Goal: Task Accomplishment & Management: Complete application form

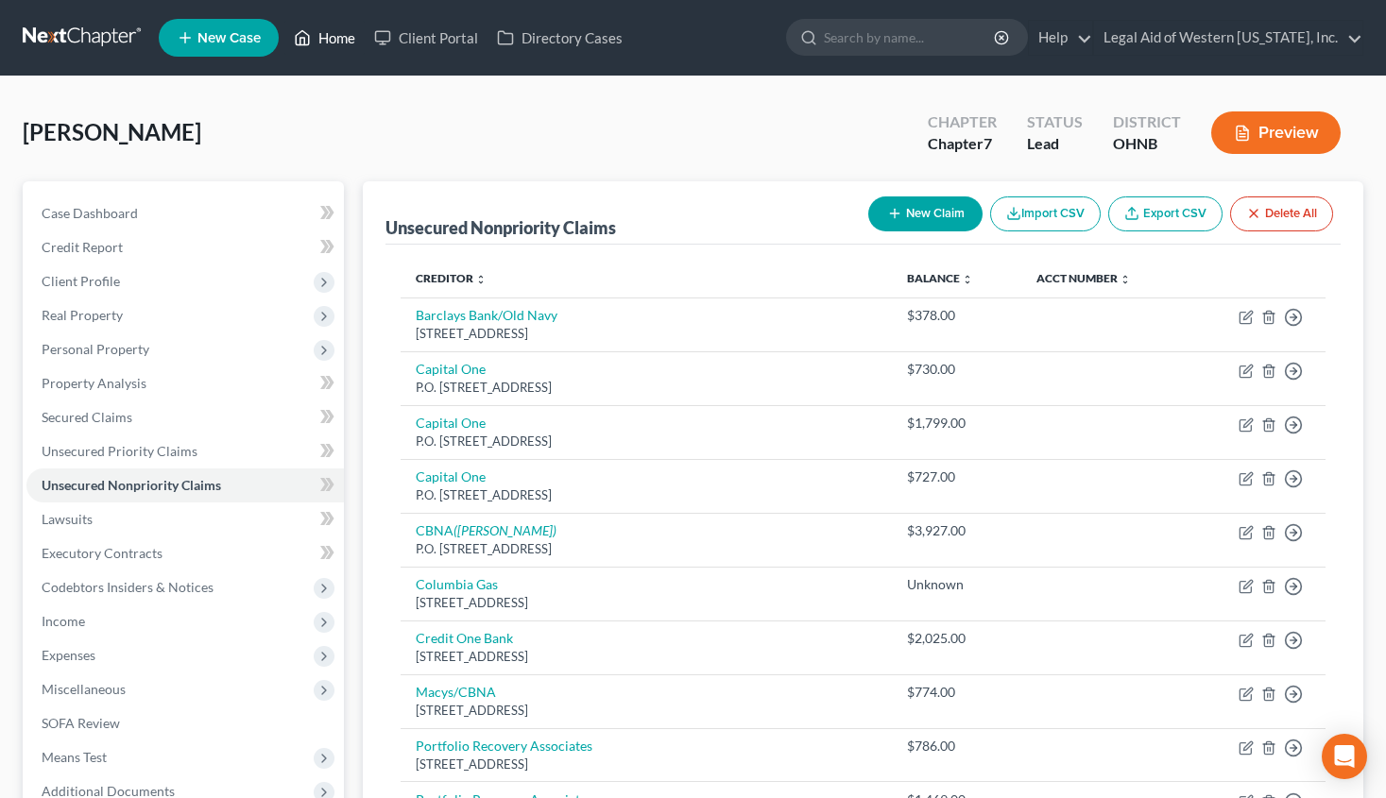
click at [338, 37] on link "Home" at bounding box center [324, 38] width 80 height 34
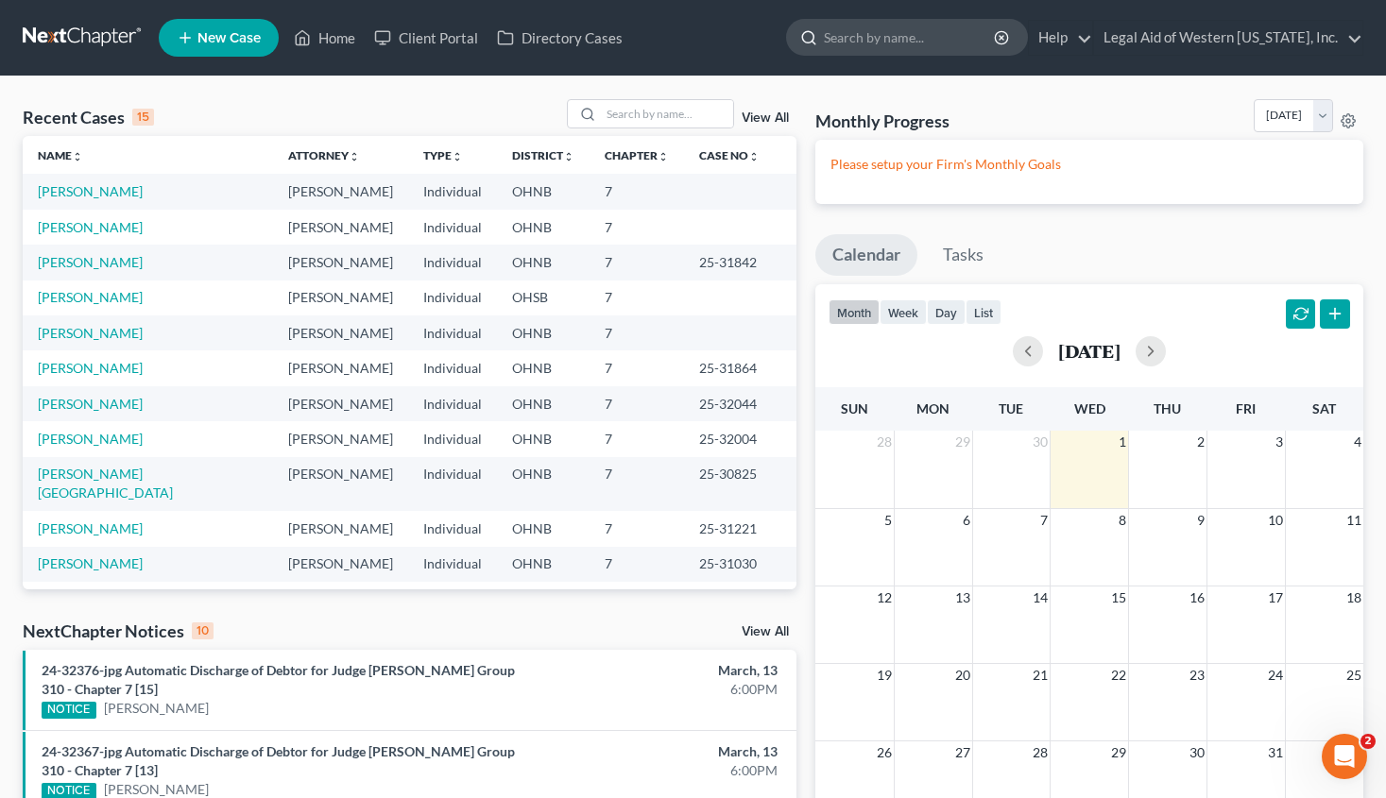
click at [905, 35] on input "search" at bounding box center [910, 37] width 173 height 35
type input "[PERSON_NAME]"
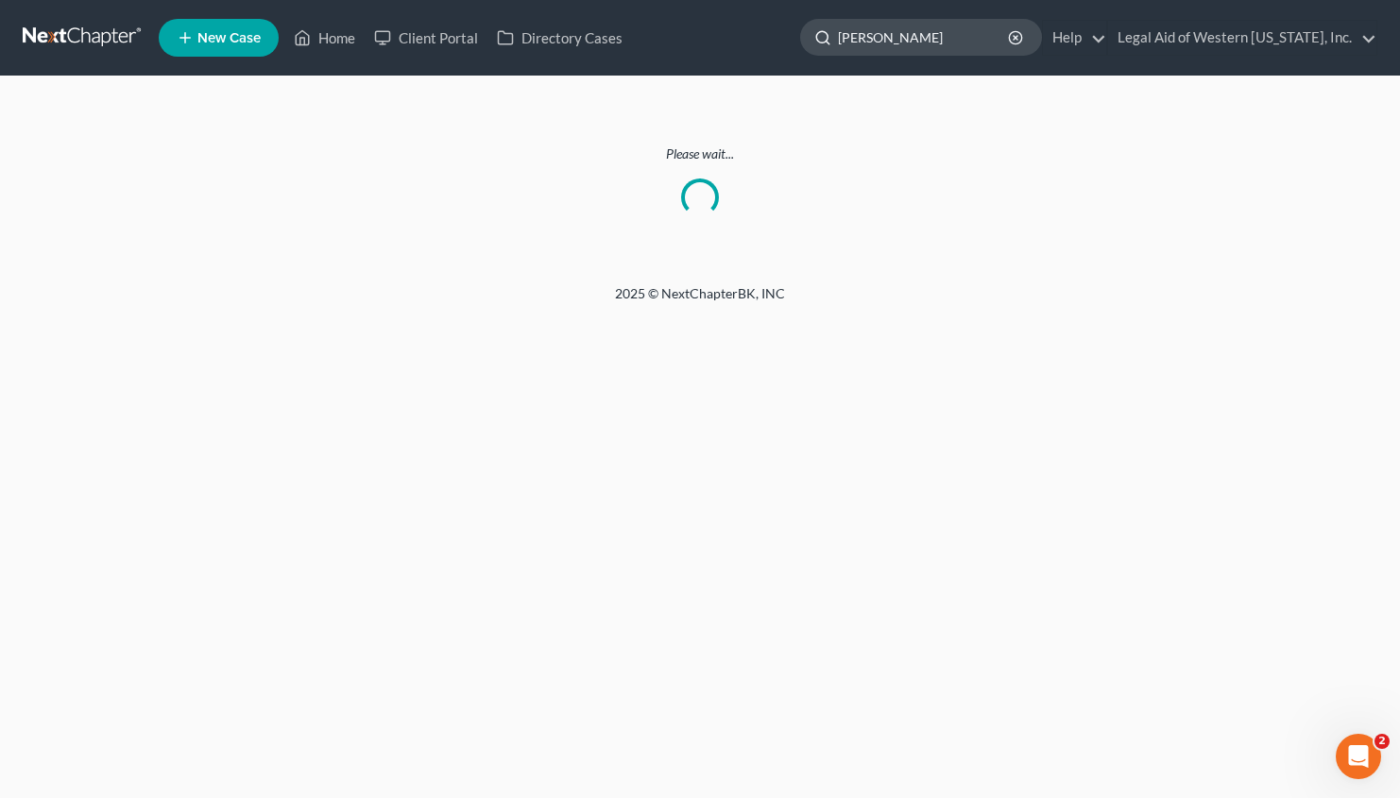
click at [934, 41] on input "[PERSON_NAME]" at bounding box center [924, 37] width 173 height 35
drag, startPoint x: 934, startPoint y: 40, endPoint x: 808, endPoint y: 28, distance: 126.1
click at [808, 28] on ul "New Case Home Client Portal Directory Cases [PERSON_NAME] - No Result - See all…" at bounding box center [768, 37] width 1218 height 49
type input "[PERSON_NAME]"
click at [335, 41] on link "Home" at bounding box center [324, 38] width 80 height 34
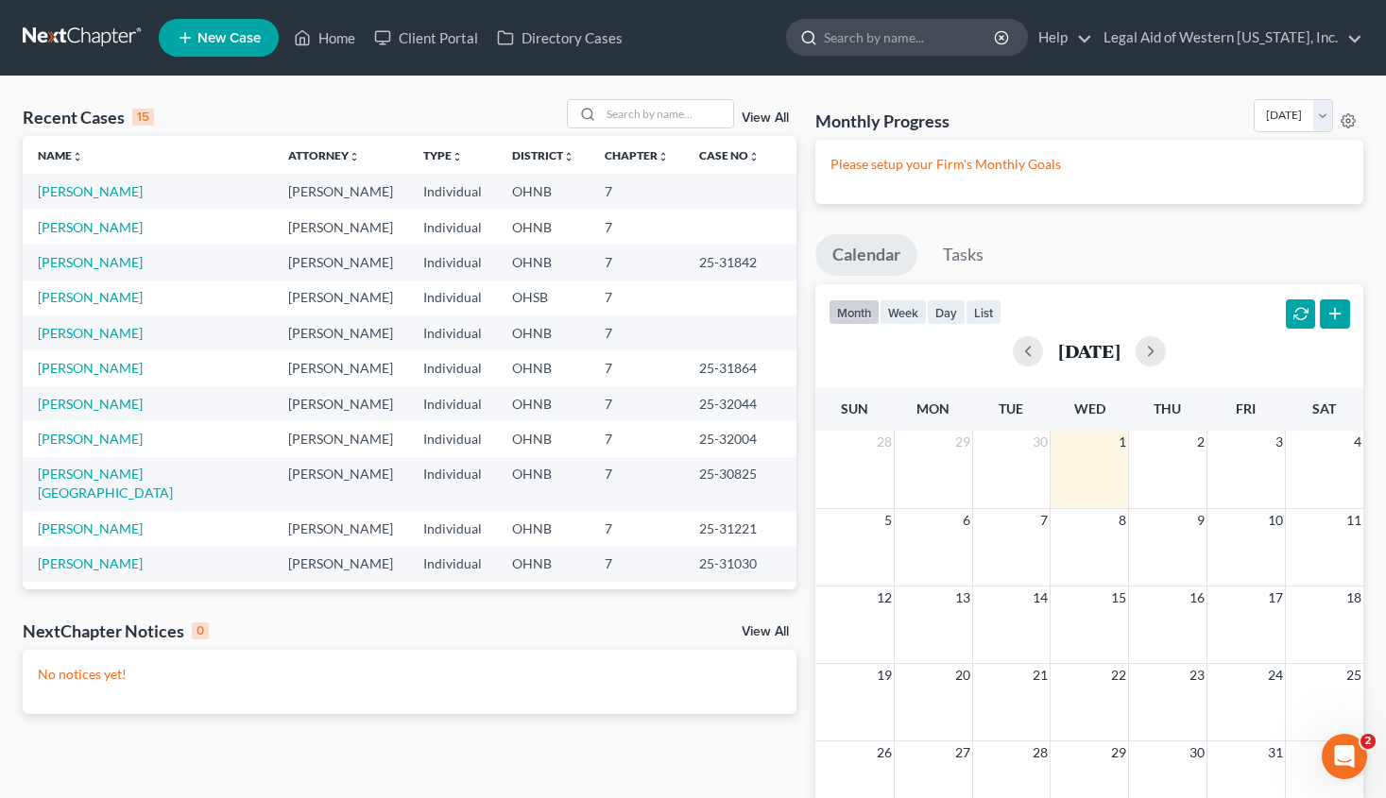
click at [929, 32] on input "search" at bounding box center [910, 37] width 173 height 35
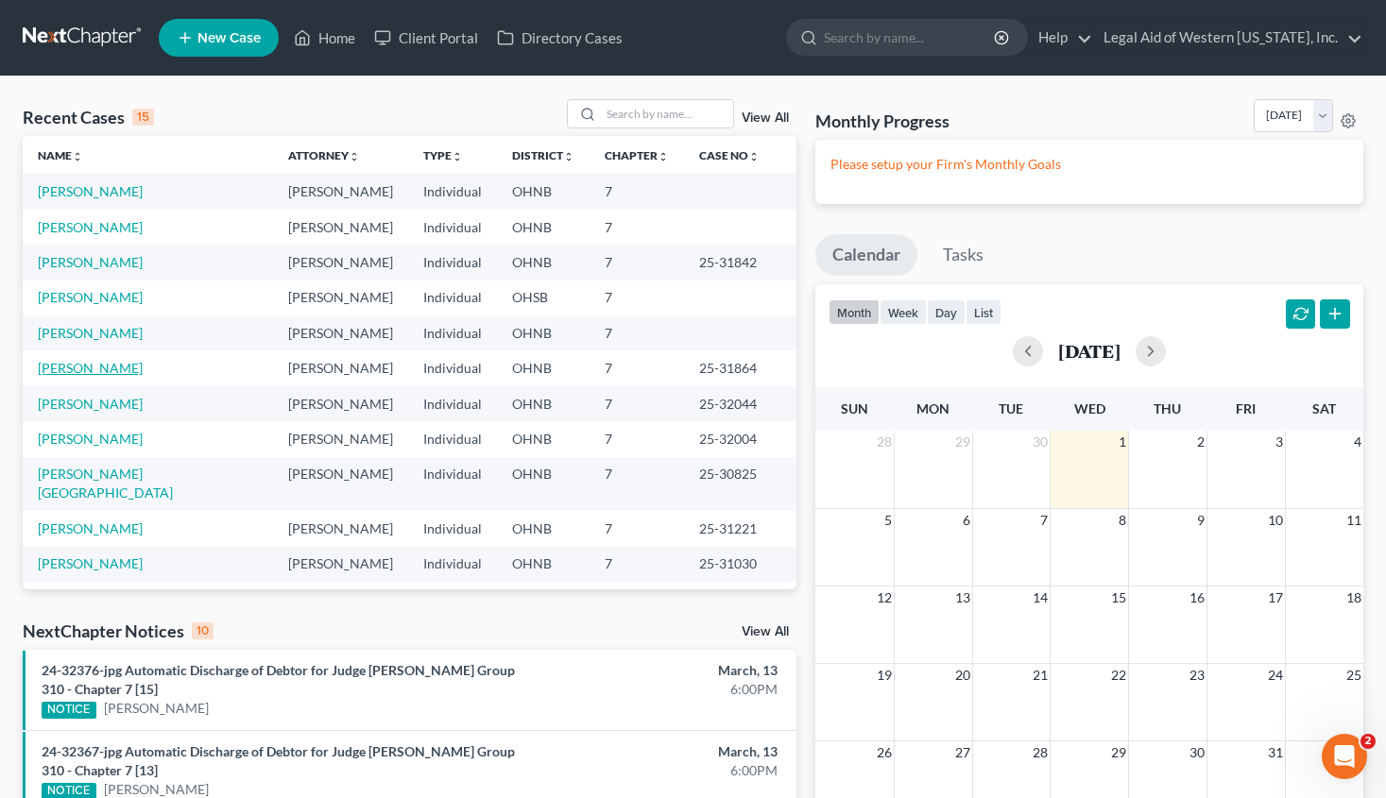
click at [112, 363] on link "[PERSON_NAME]" at bounding box center [90, 368] width 105 height 16
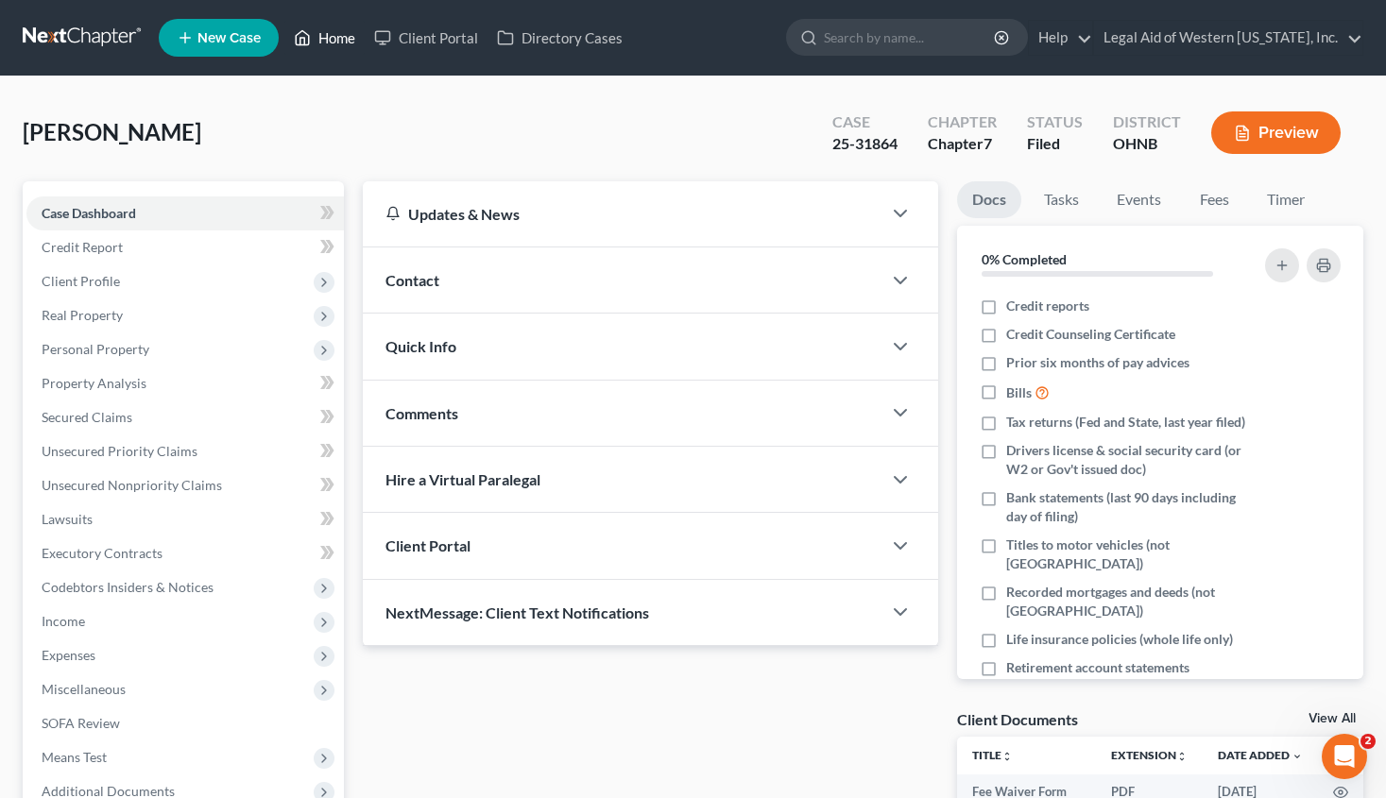
click at [334, 40] on link "Home" at bounding box center [324, 38] width 80 height 34
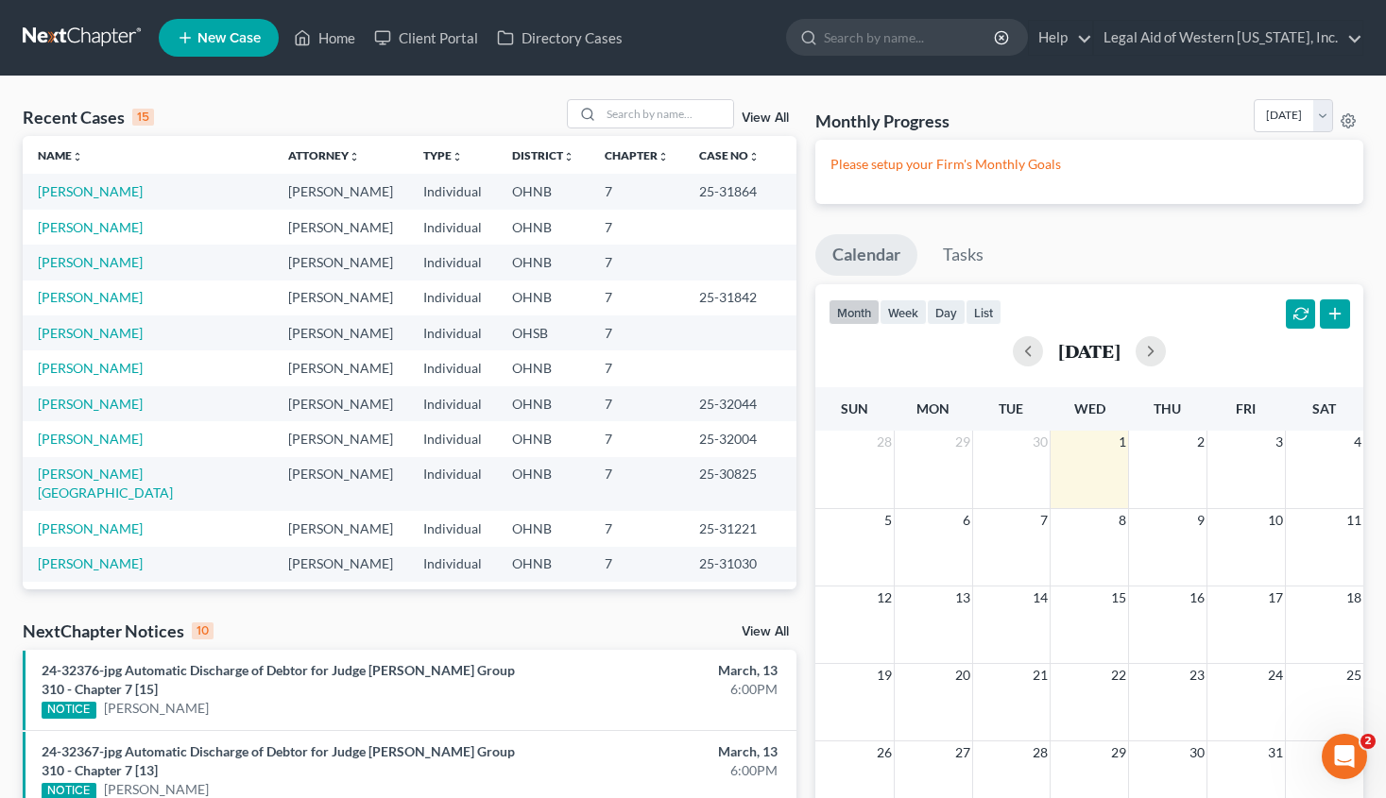
click at [1043, 95] on div "Recent Cases 15 View All Name unfold_more expand_more expand_less Attorney unfo…" at bounding box center [693, 758] width 1386 height 1362
click at [650, 111] on input "search" at bounding box center [667, 113] width 132 height 27
type input "[PERSON_NAME]"
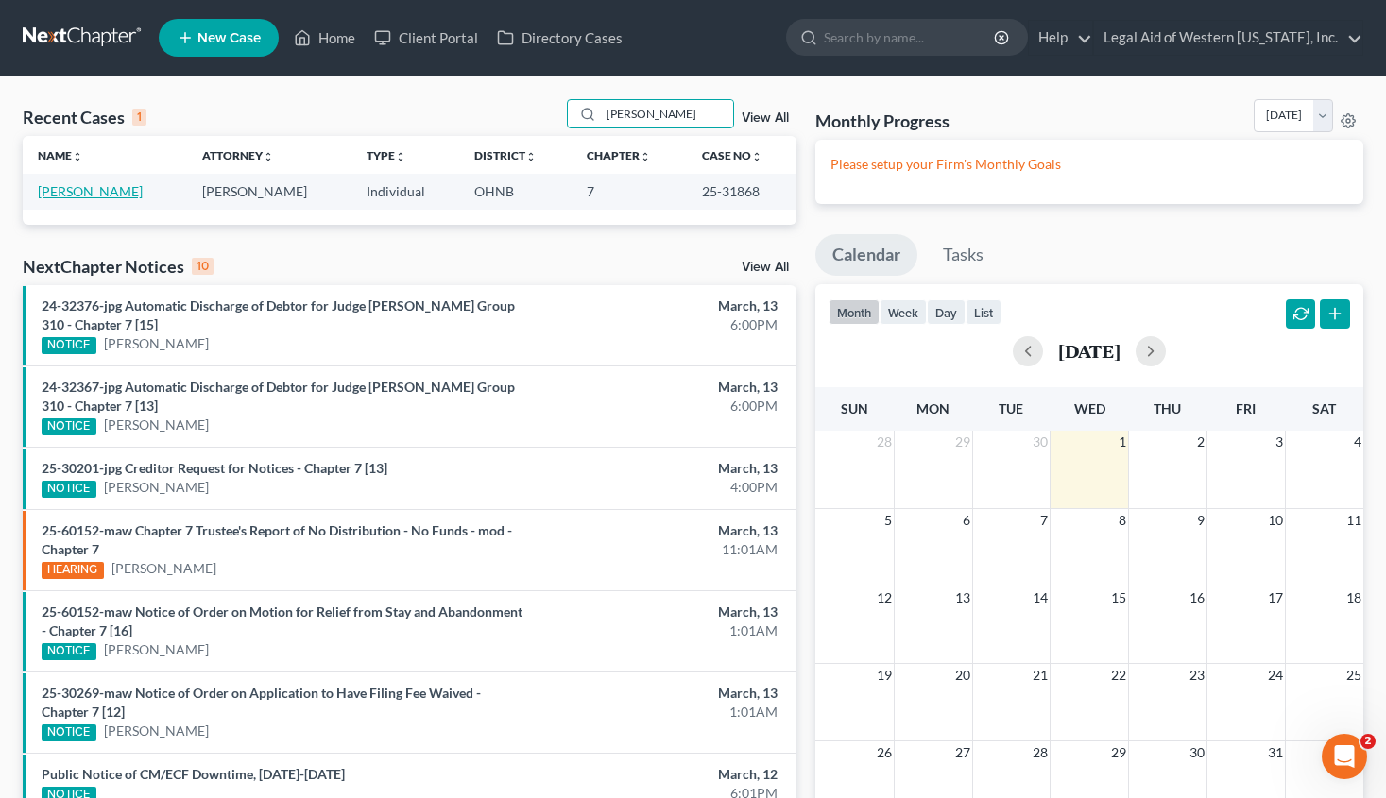
click at [108, 194] on link "[PERSON_NAME]" at bounding box center [90, 191] width 105 height 16
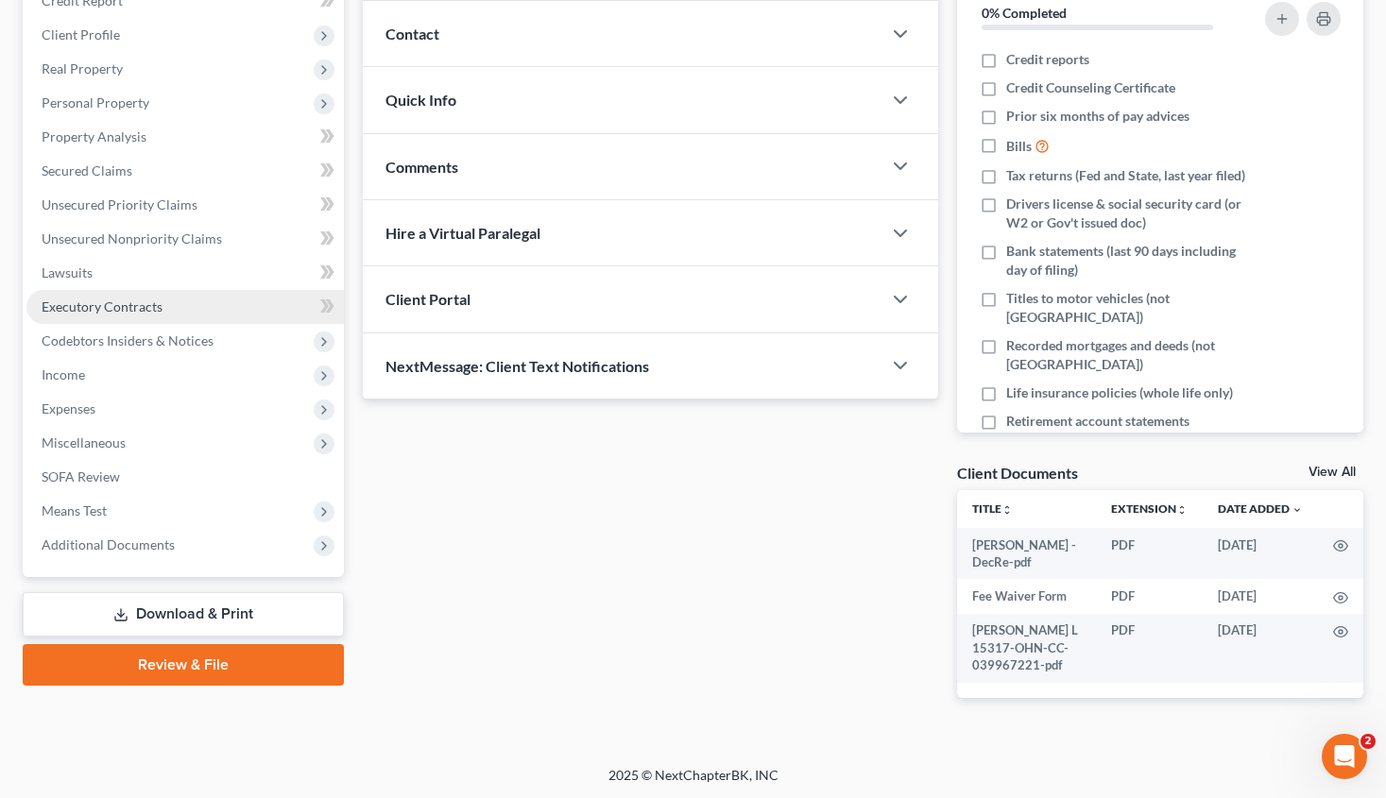
scroll to position [248, 0]
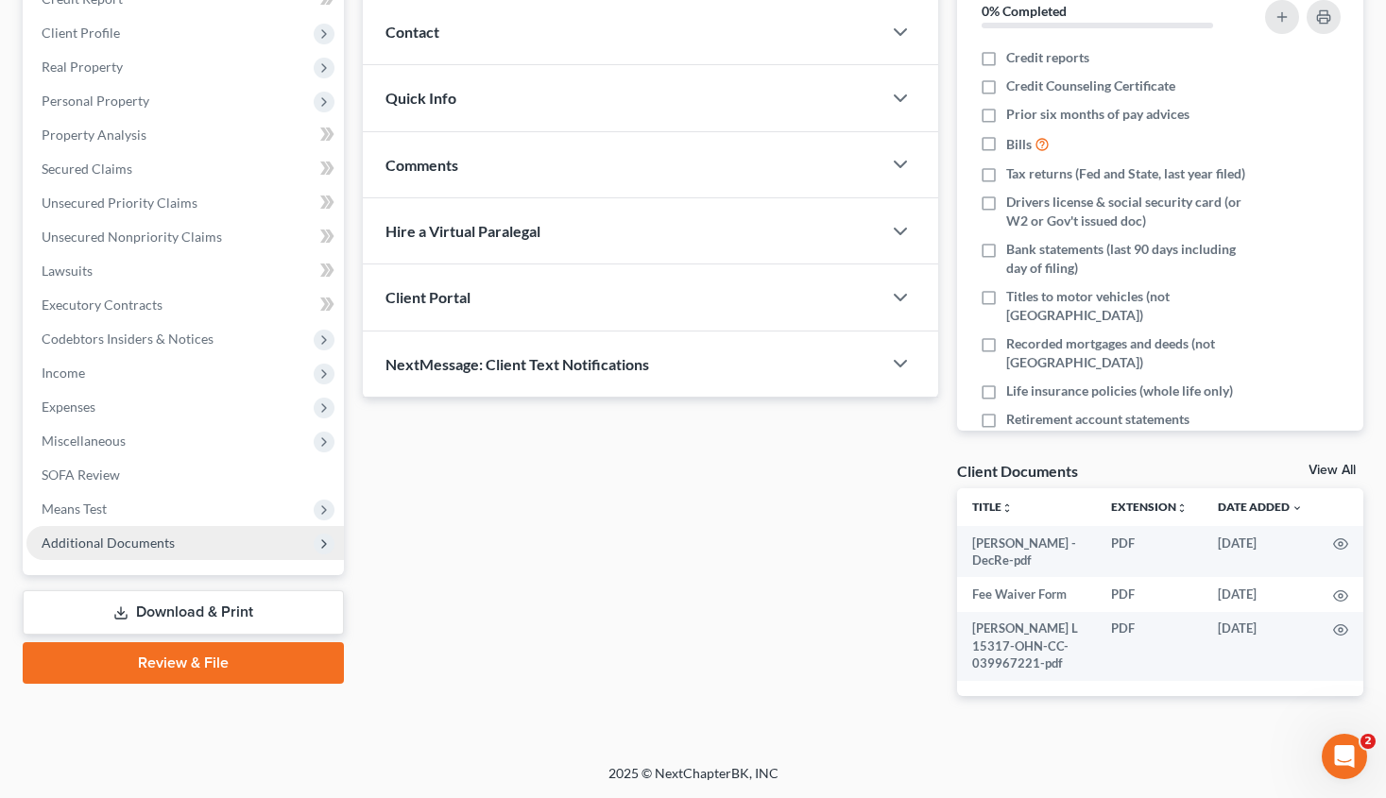
click at [146, 541] on span "Additional Documents" at bounding box center [108, 543] width 133 height 16
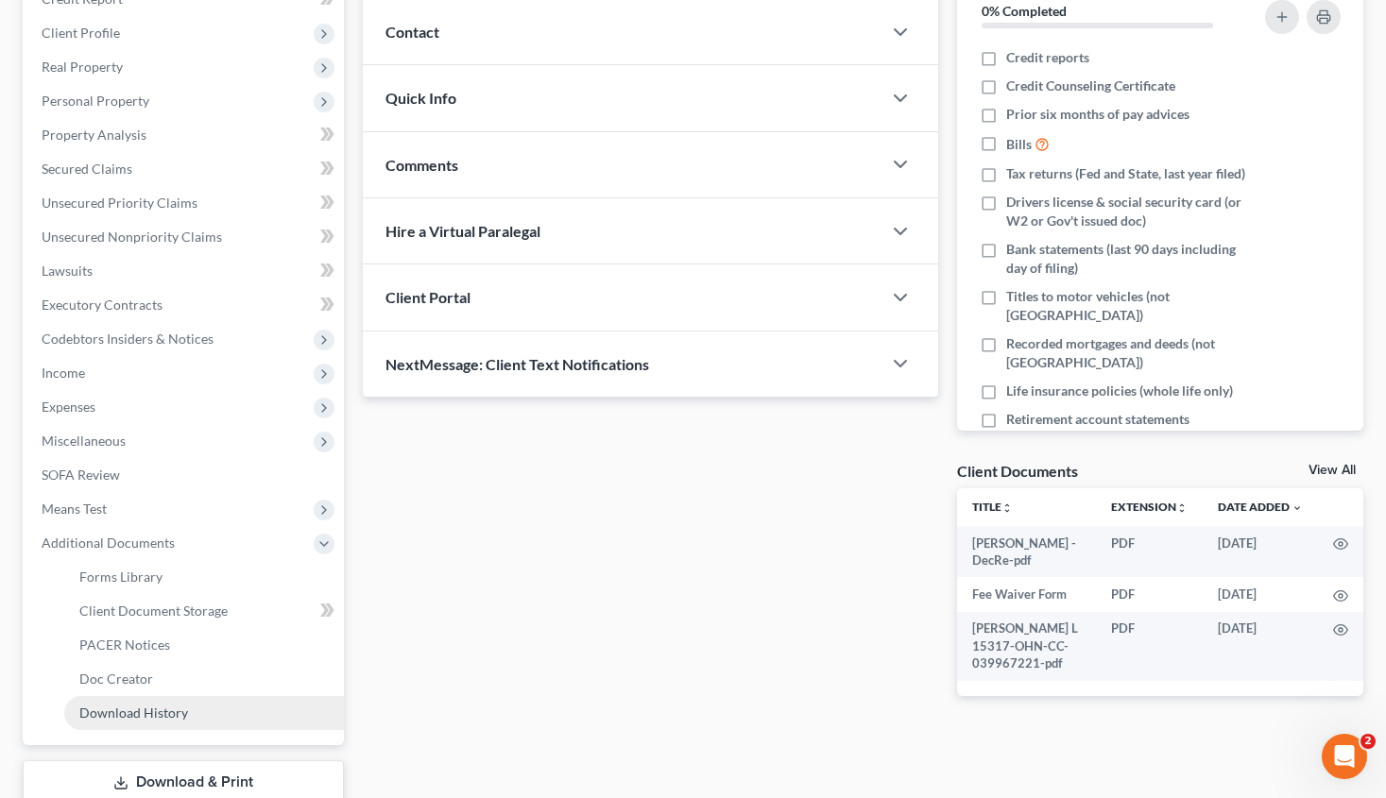
click at [150, 717] on span "Download History" at bounding box center [133, 713] width 109 height 16
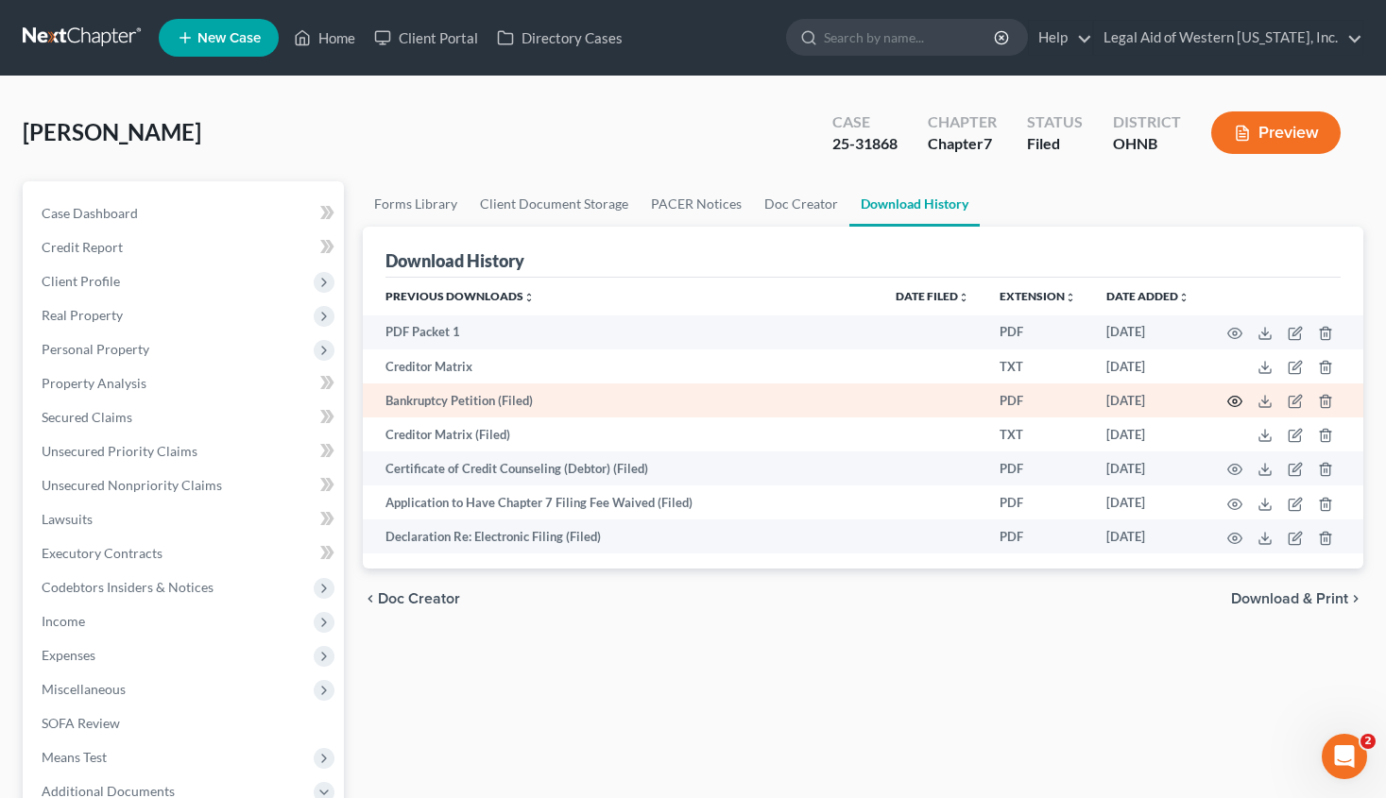
click at [1237, 400] on icon "button" at bounding box center [1234, 401] width 15 height 15
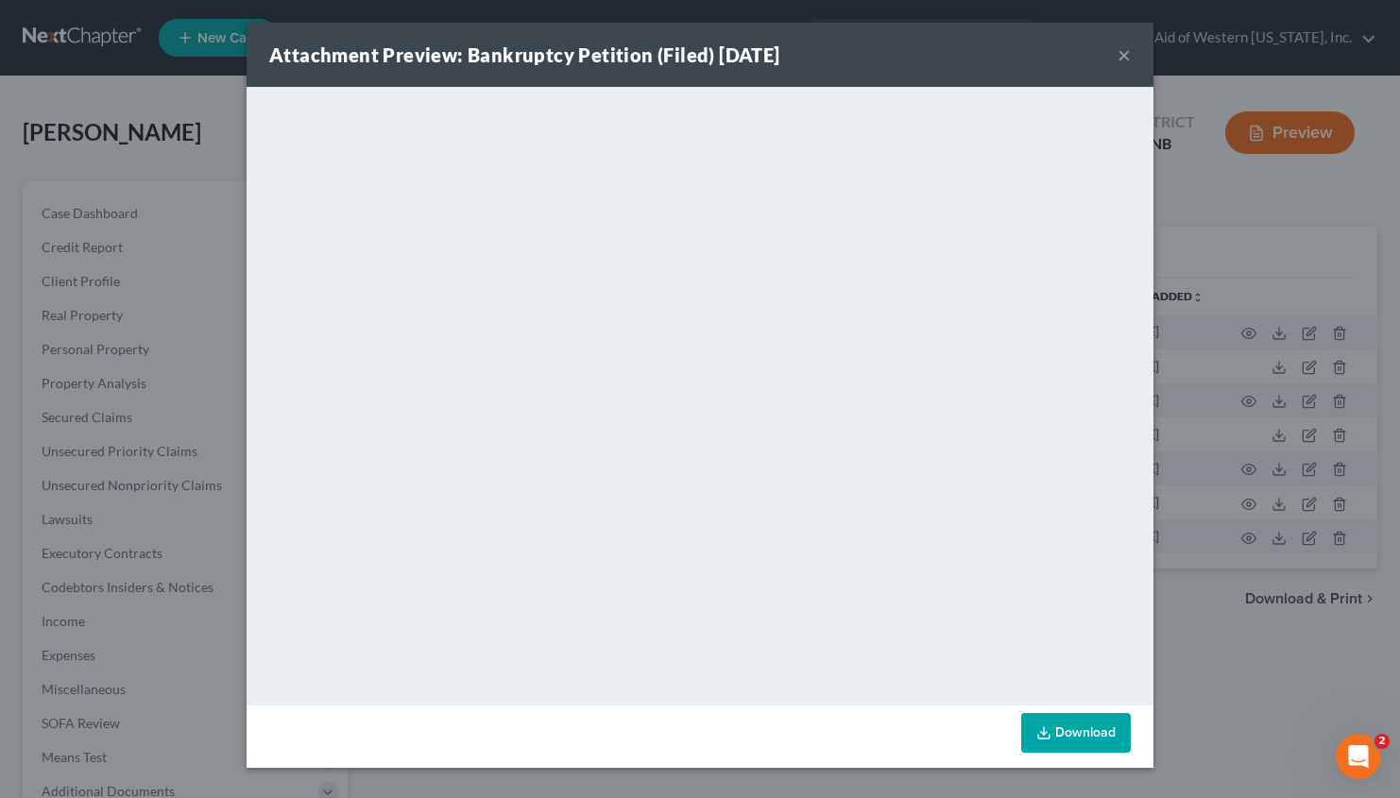
click at [1248, 206] on div "Attachment Preview: Bankruptcy Petition (Filed) [DATE] × <object ng-attr-data='…" at bounding box center [700, 399] width 1400 height 798
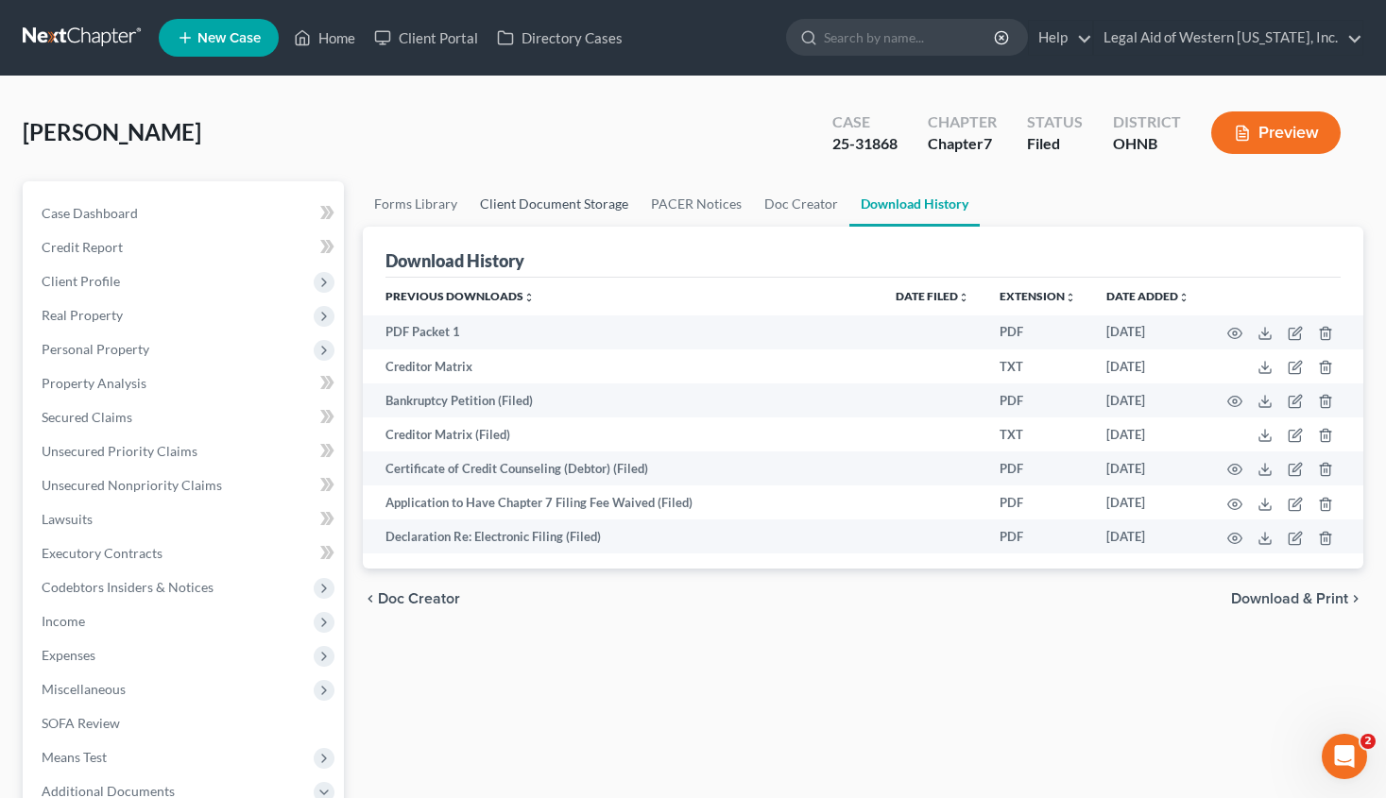
click at [564, 197] on link "Client Document Storage" at bounding box center [553, 203] width 171 height 45
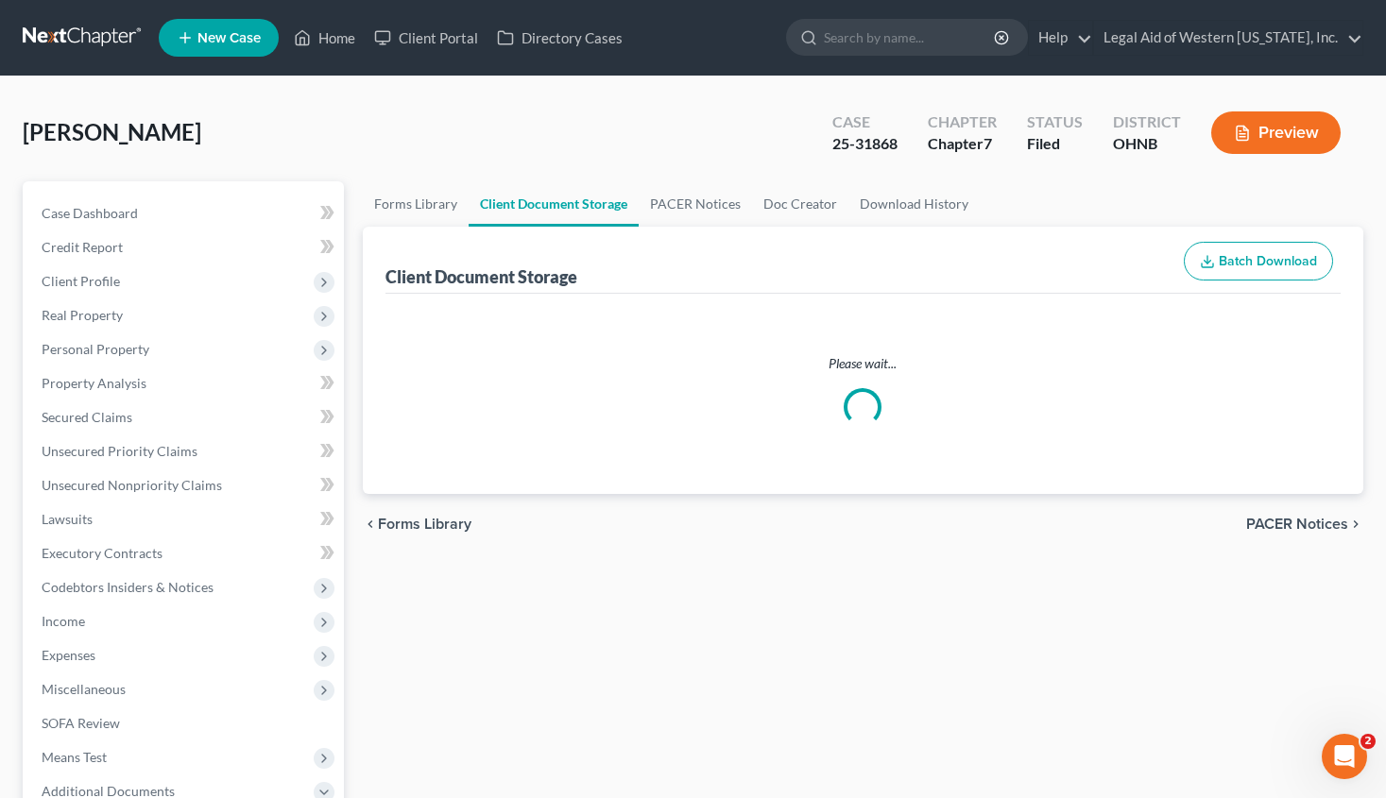
select select "5"
select select "4"
select select "16"
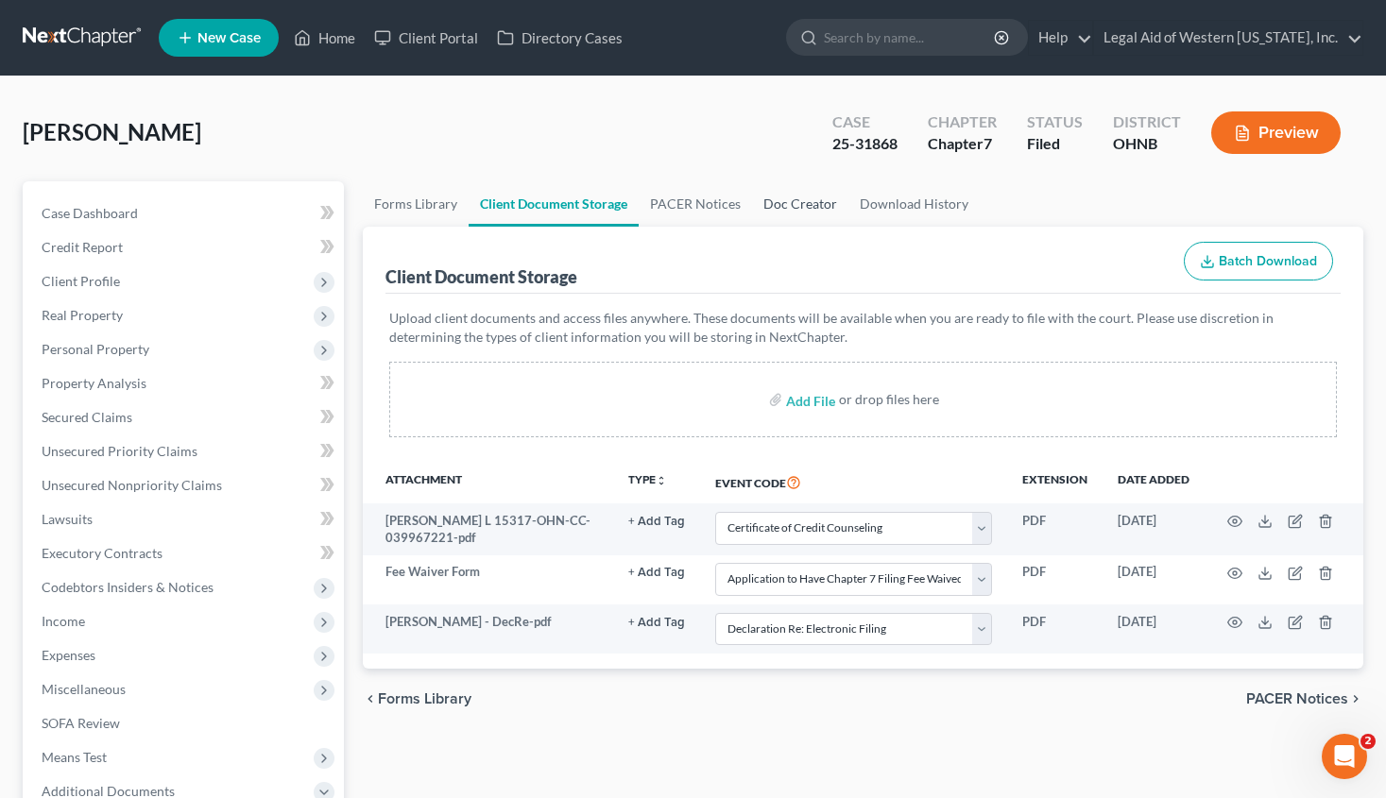
click at [785, 201] on link "Doc Creator" at bounding box center [800, 203] width 96 height 45
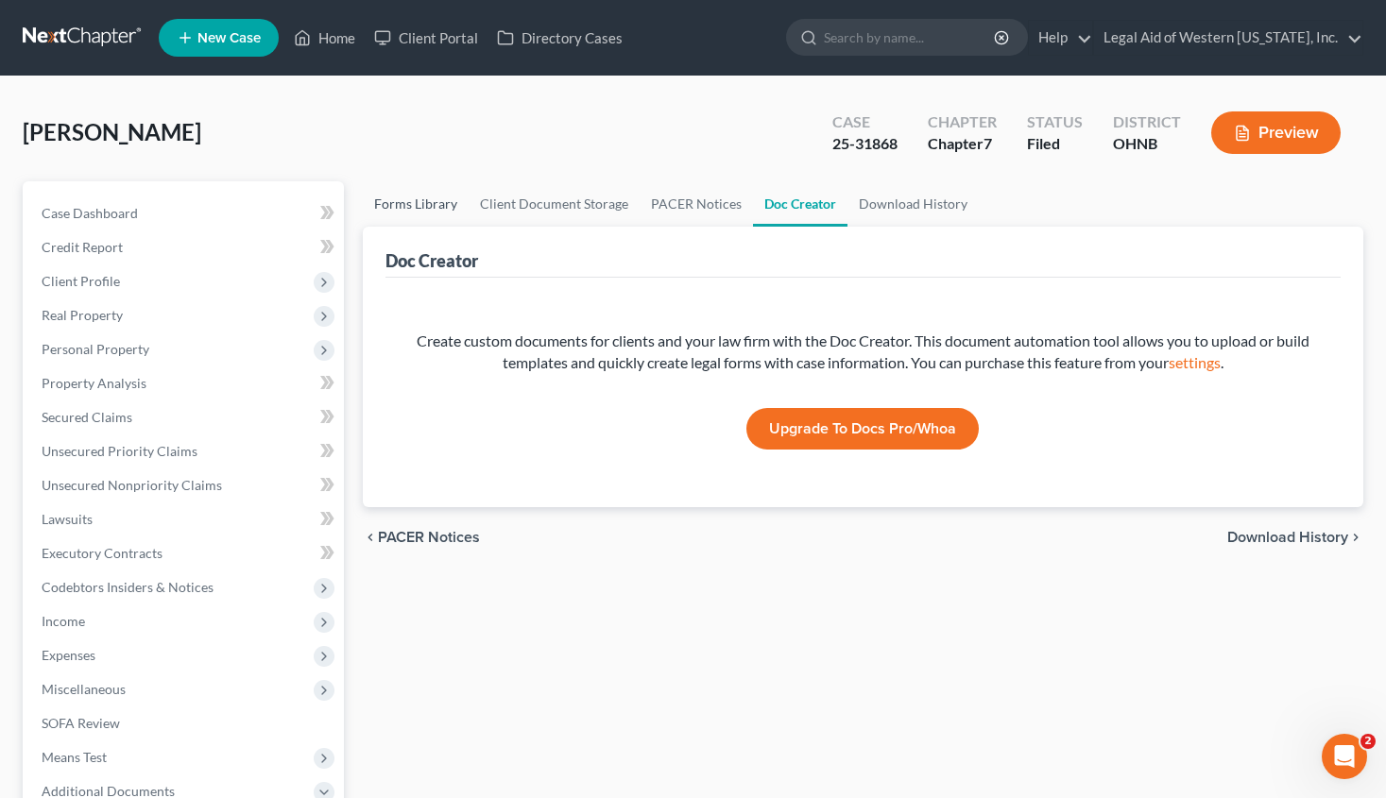
click at [436, 203] on link "Forms Library" at bounding box center [416, 203] width 106 height 45
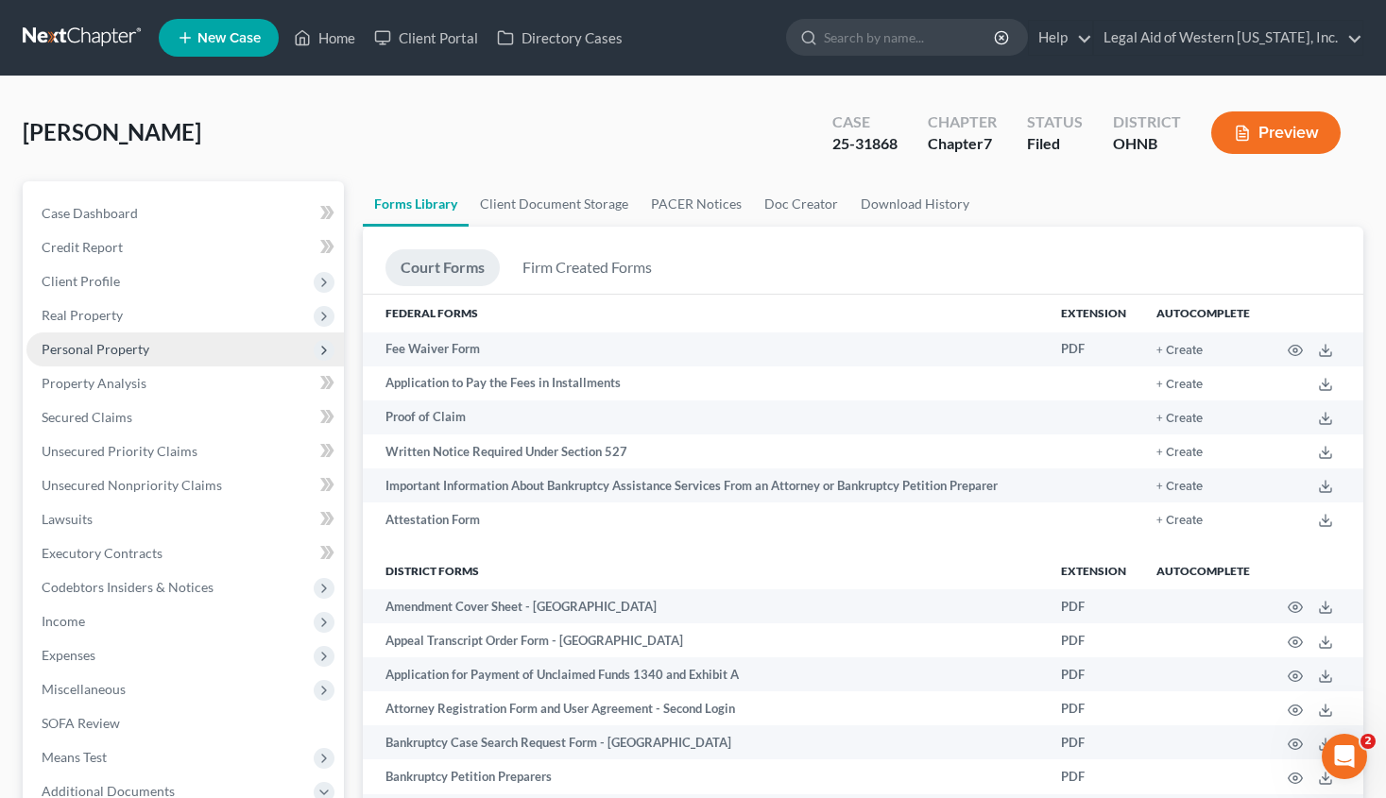
click at [125, 346] on span "Personal Property" at bounding box center [96, 349] width 108 height 16
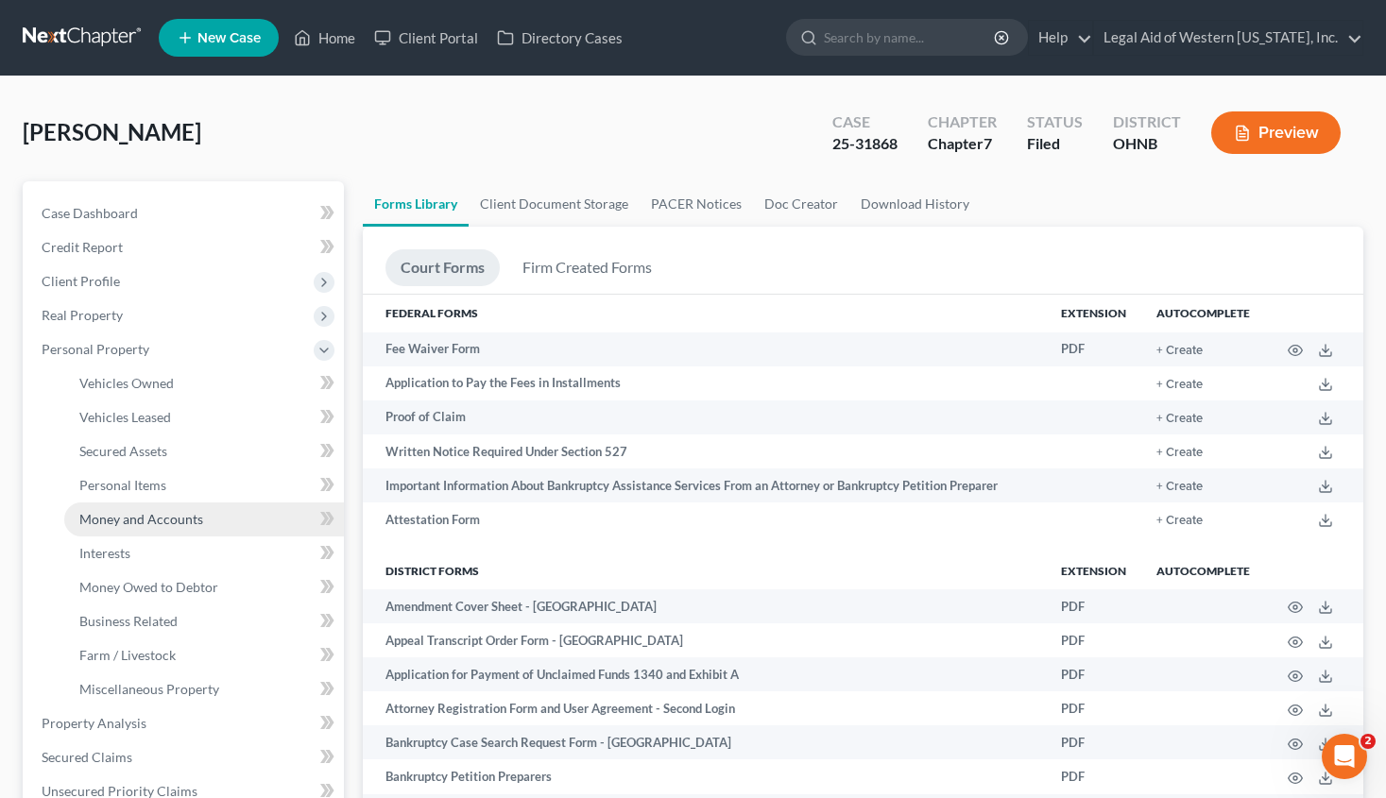
click at [186, 515] on span "Money and Accounts" at bounding box center [141, 519] width 124 height 16
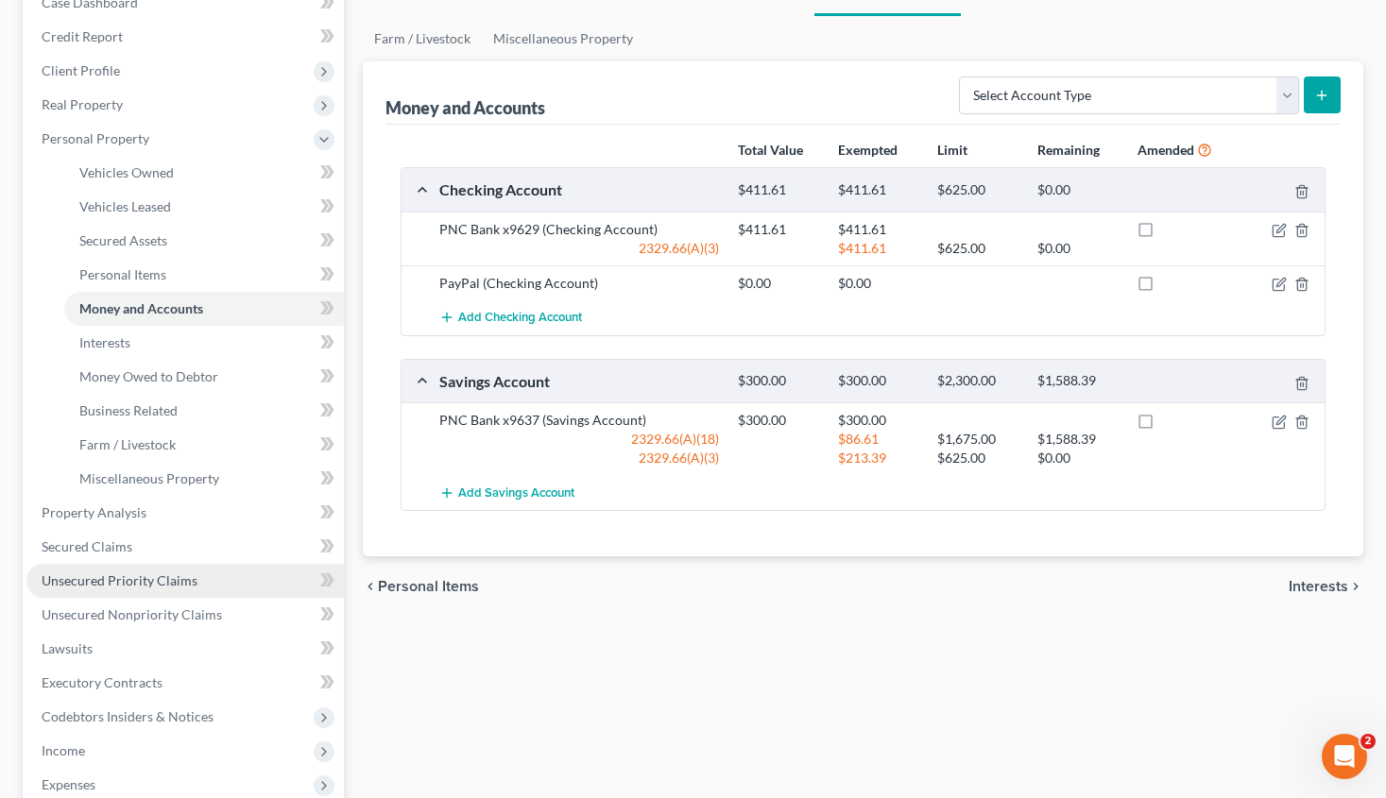
scroll to position [283, 0]
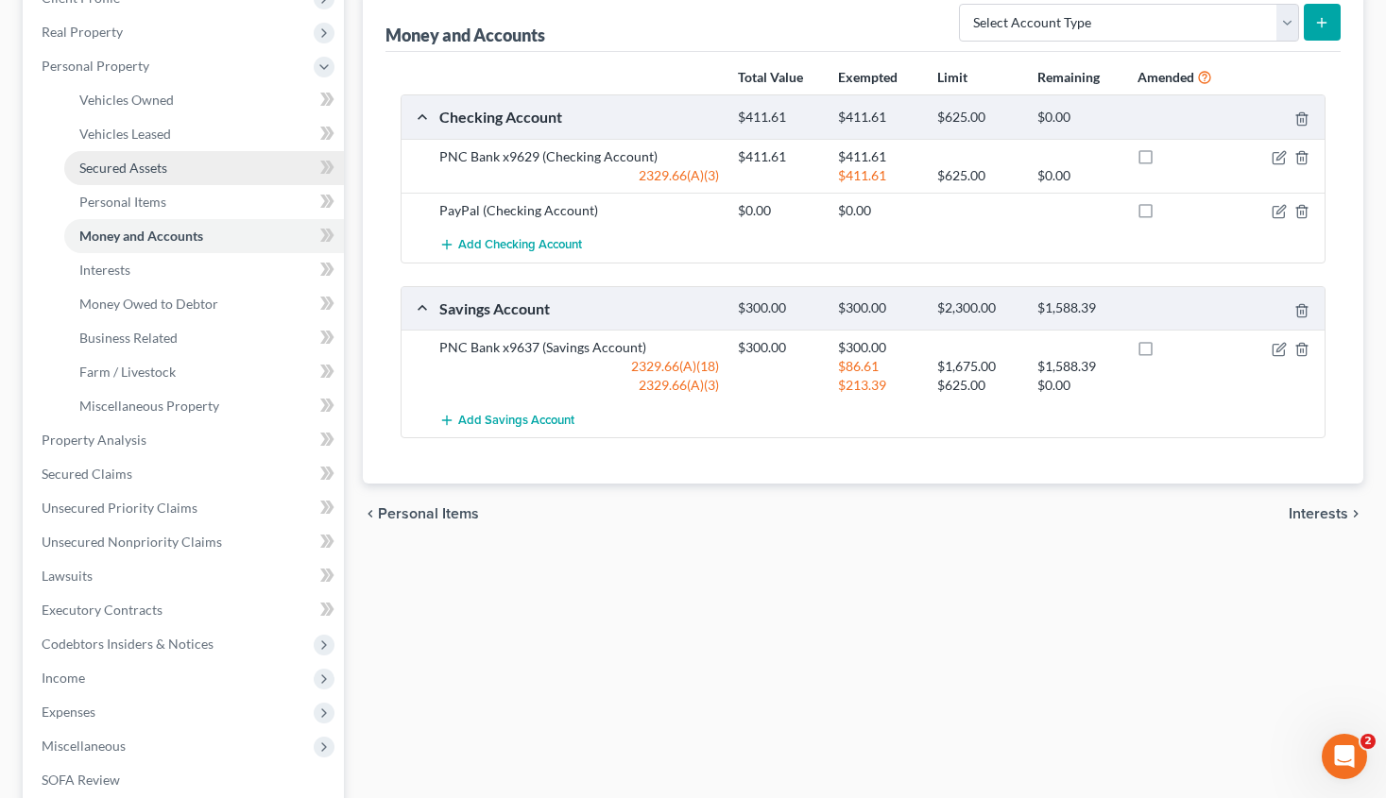
click at [123, 173] on span "Secured Assets" at bounding box center [123, 168] width 88 height 16
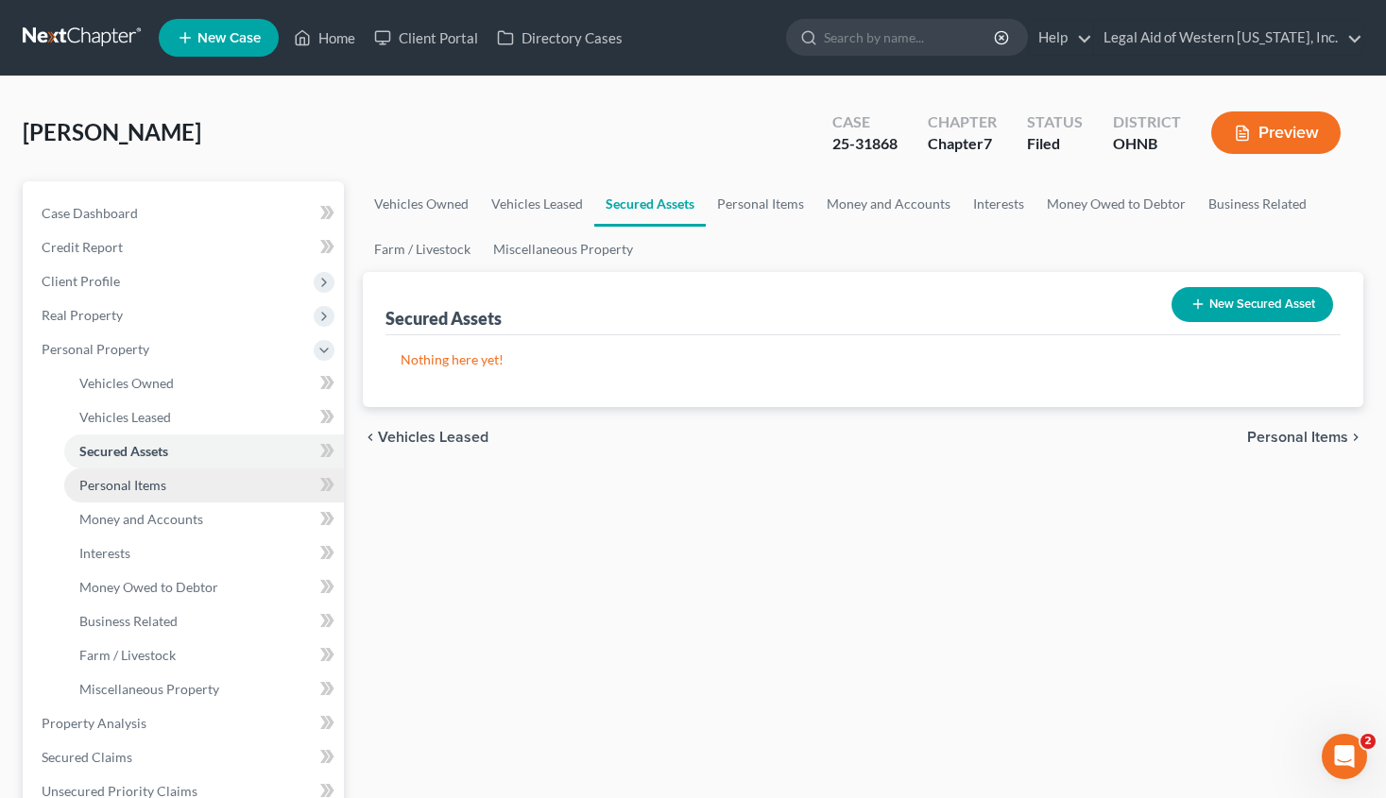
click at [176, 492] on link "Personal Items" at bounding box center [204, 485] width 280 height 34
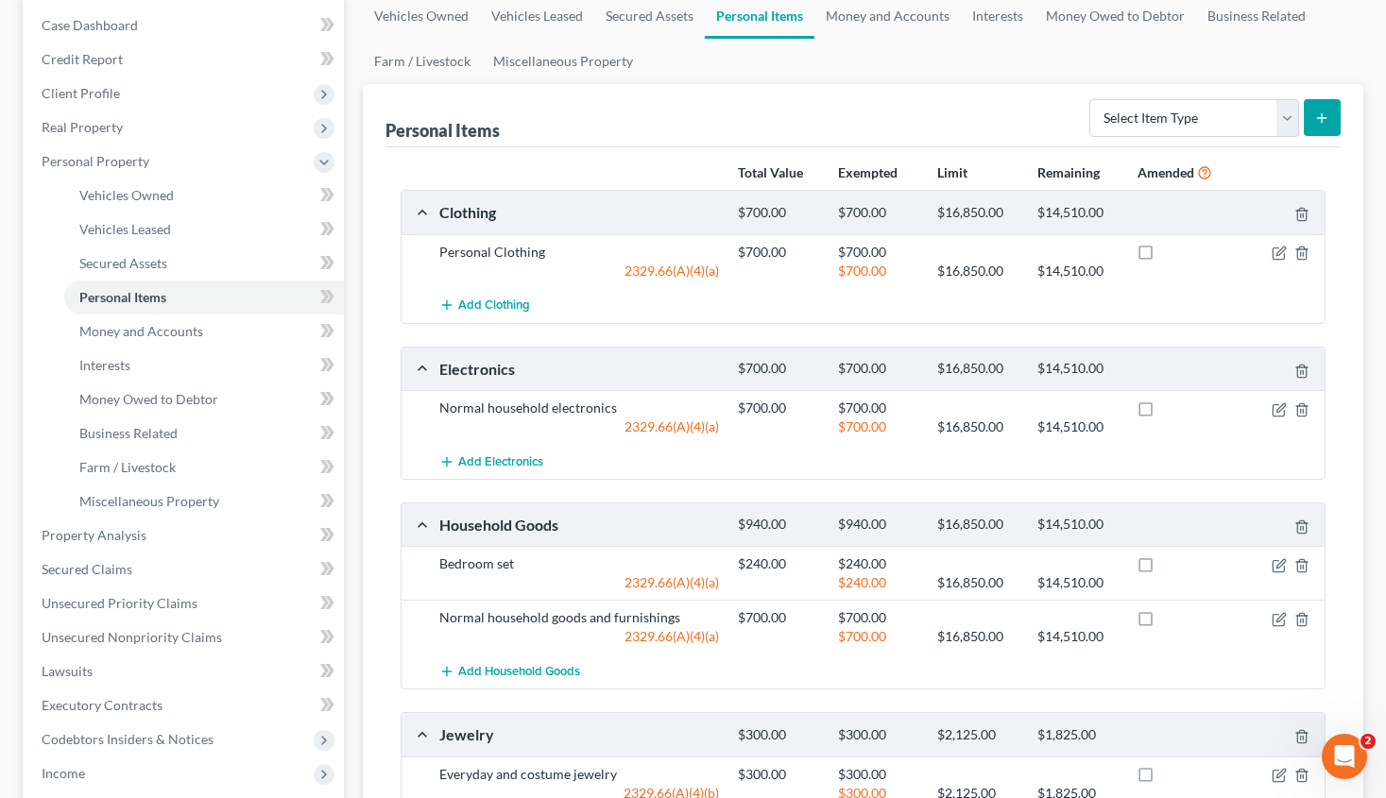
scroll to position [189, 0]
click at [174, 340] on link "Money and Accounts" at bounding box center [204, 331] width 280 height 34
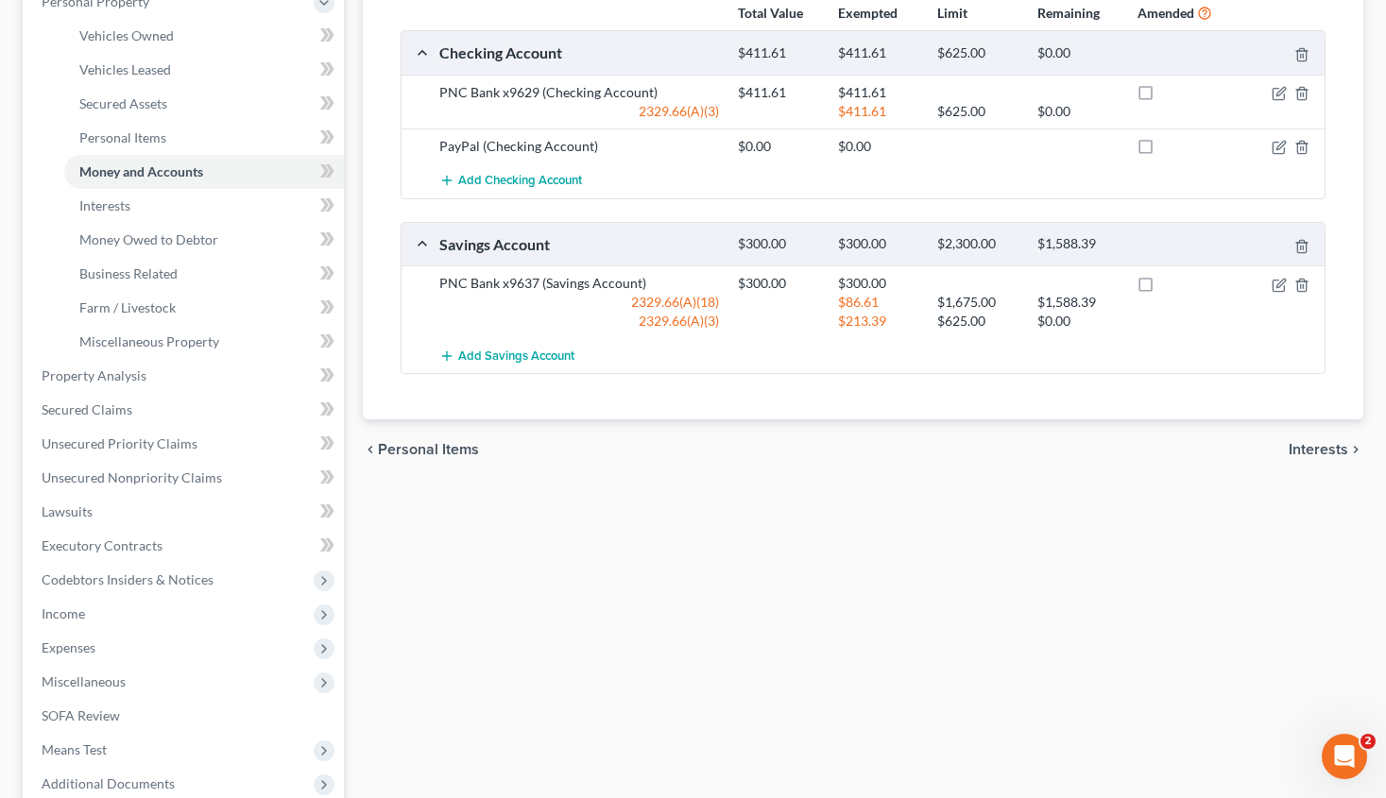
scroll to position [378, 0]
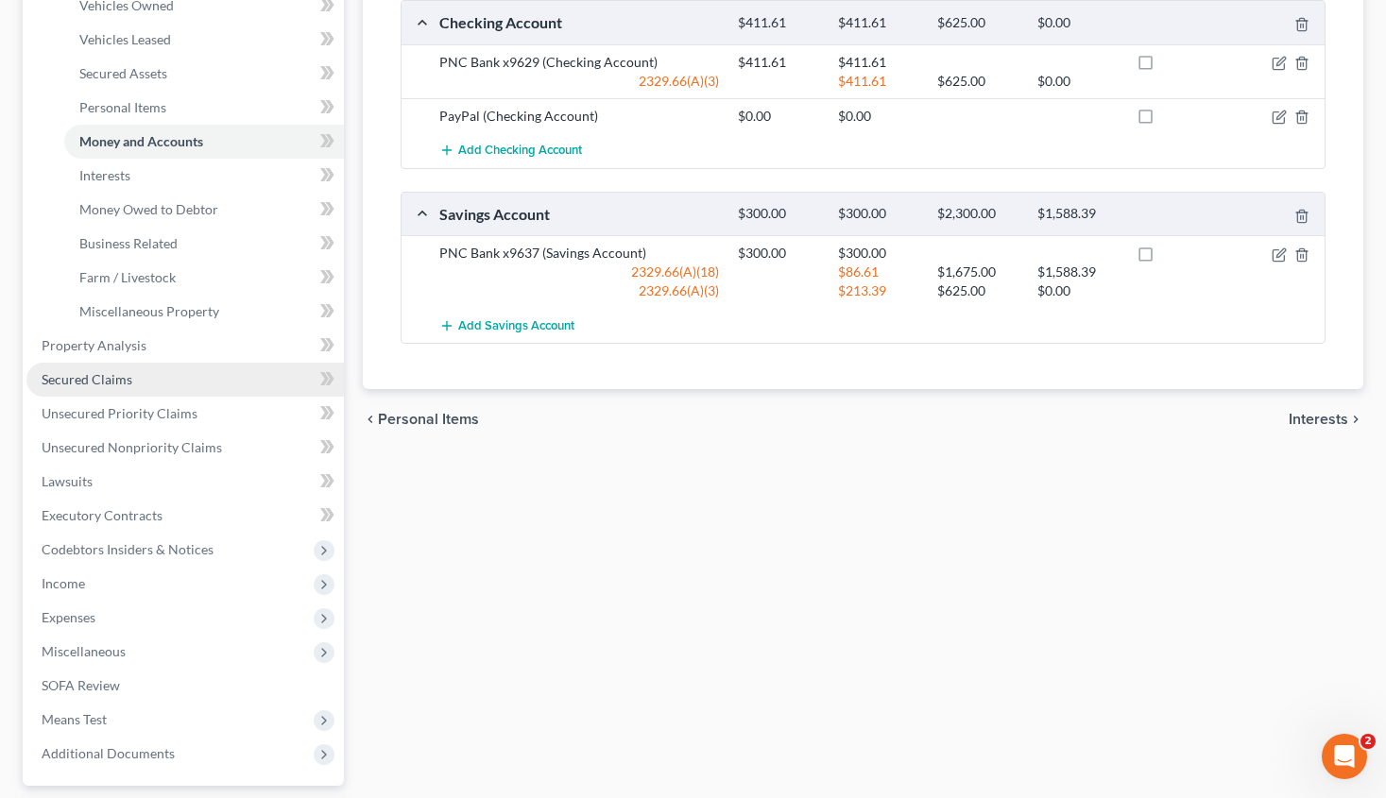
click at [154, 383] on link "Secured Claims" at bounding box center [184, 380] width 317 height 34
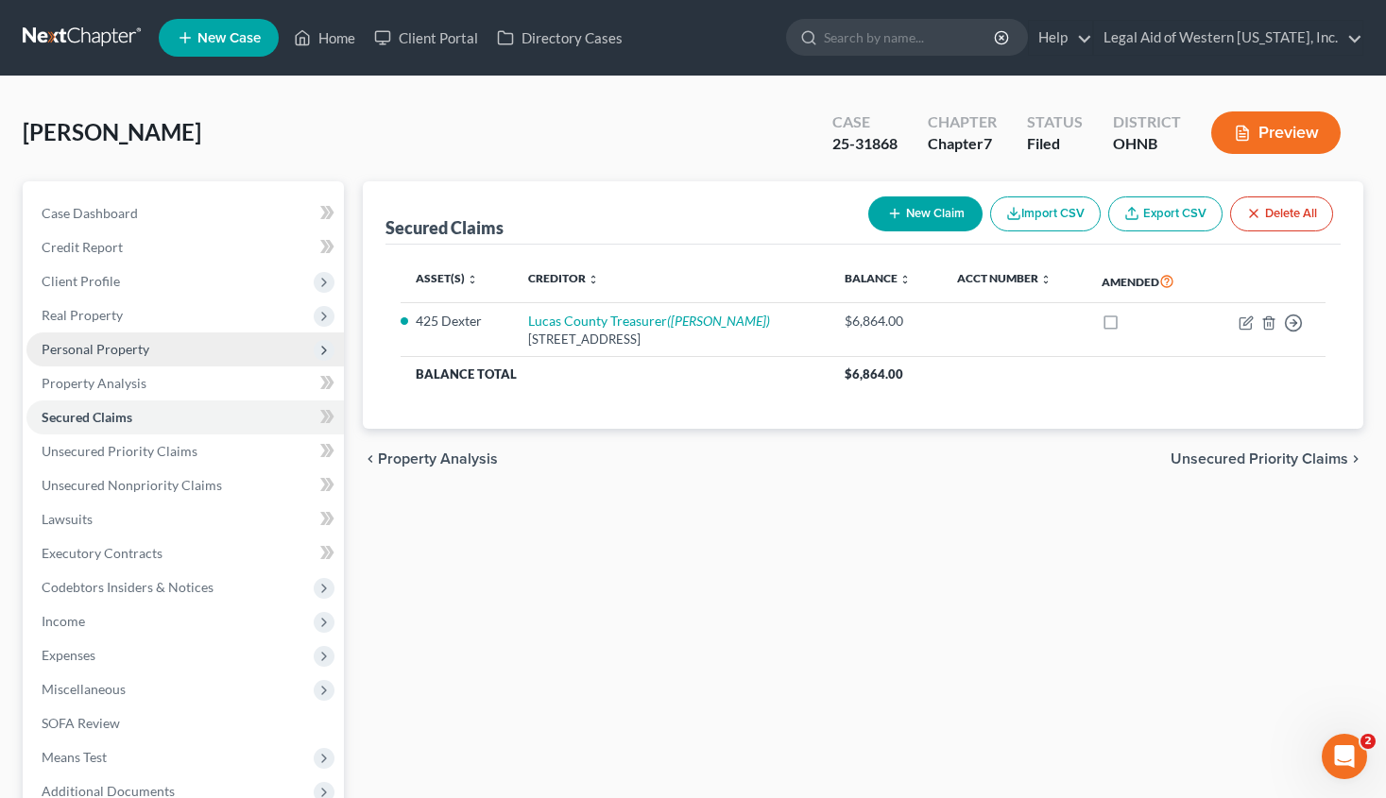
click at [165, 352] on span "Personal Property" at bounding box center [184, 349] width 317 height 34
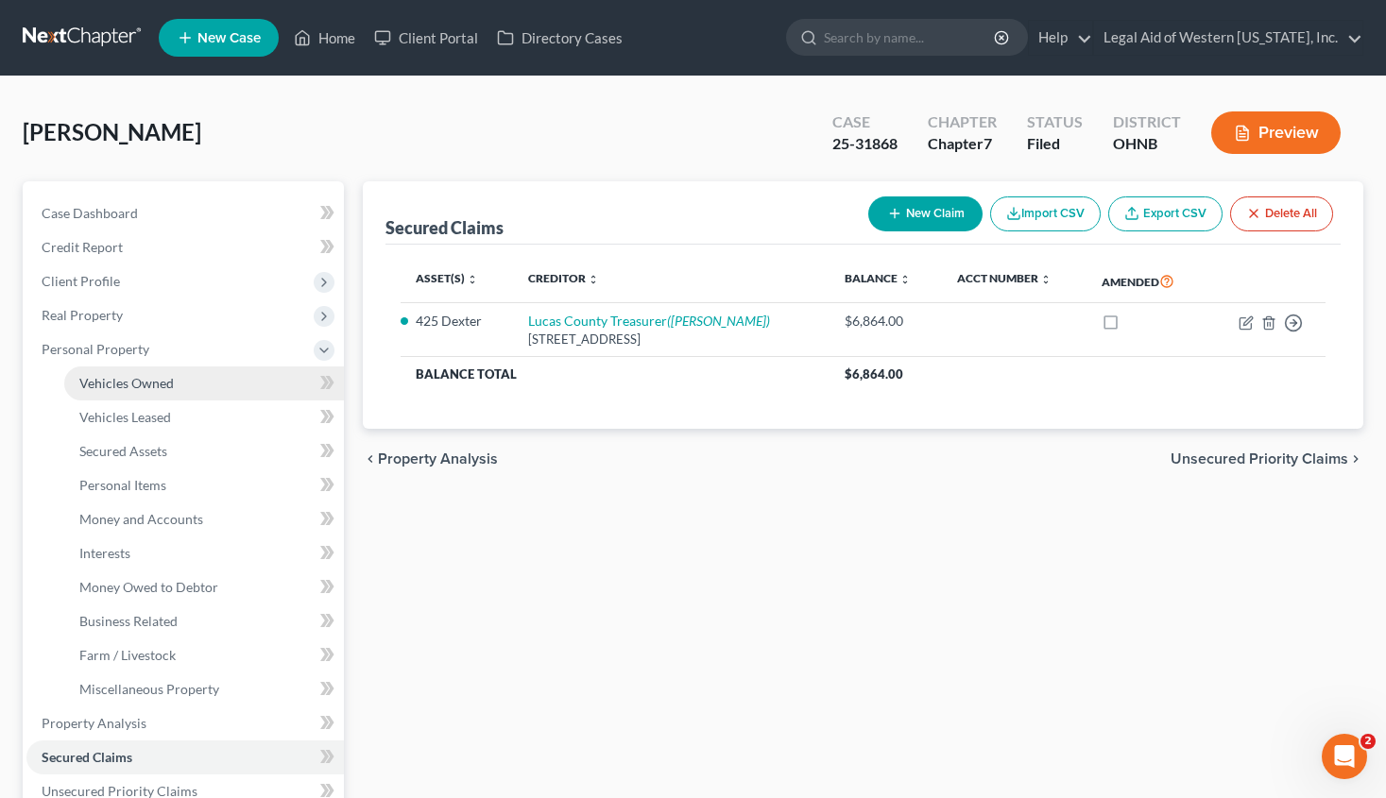
click at [172, 385] on span "Vehicles Owned" at bounding box center [126, 383] width 94 height 16
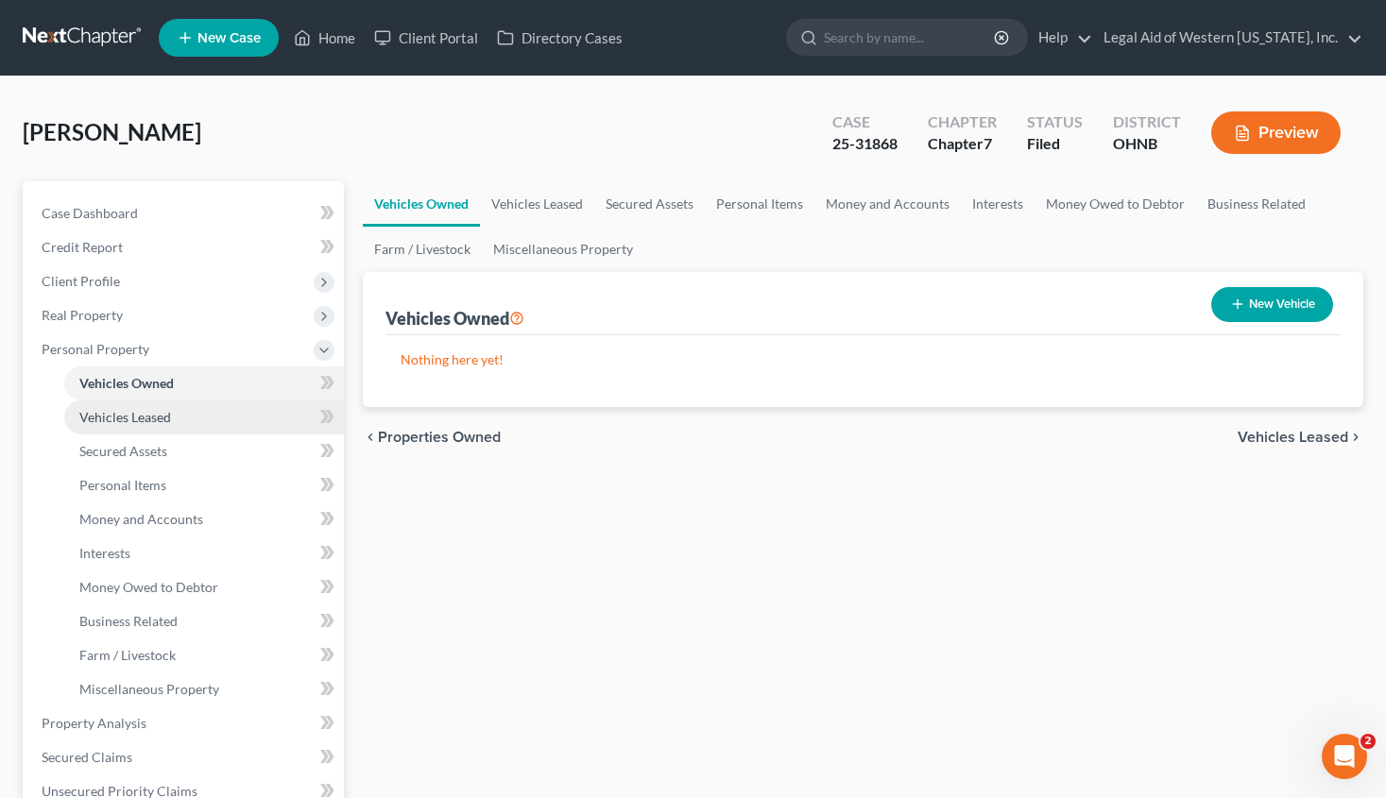
click at [180, 413] on link "Vehicles Leased" at bounding box center [204, 417] width 280 height 34
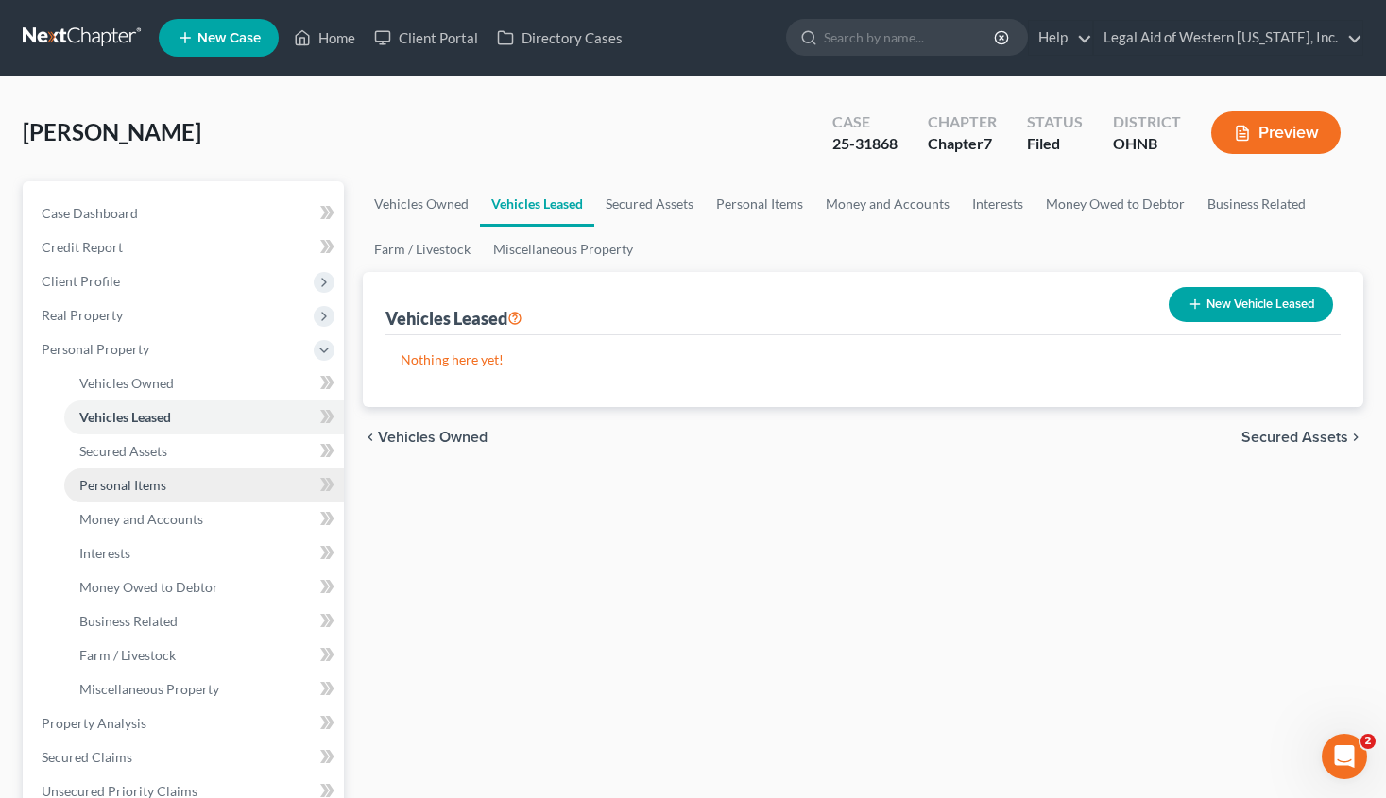
click at [196, 488] on link "Personal Items" at bounding box center [204, 485] width 280 height 34
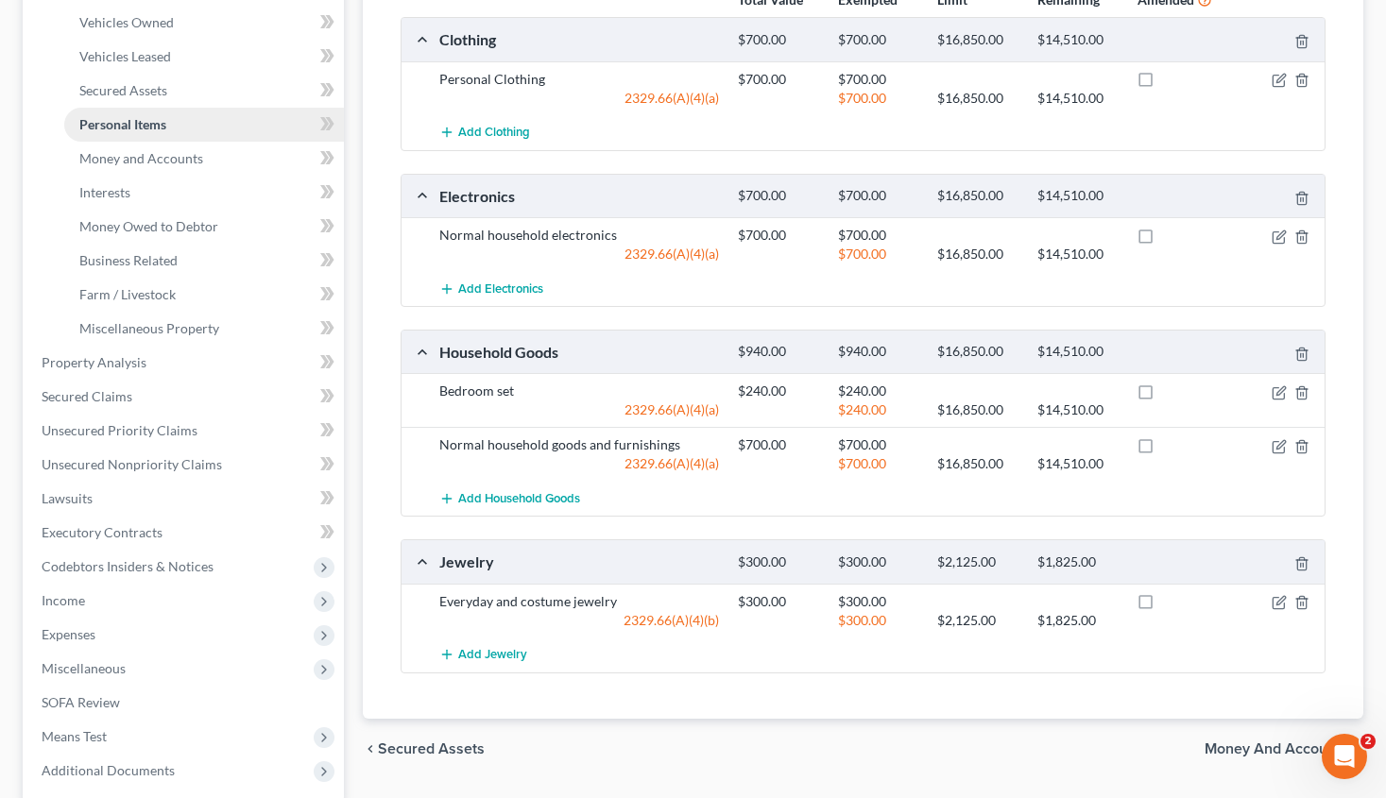
scroll to position [378, 0]
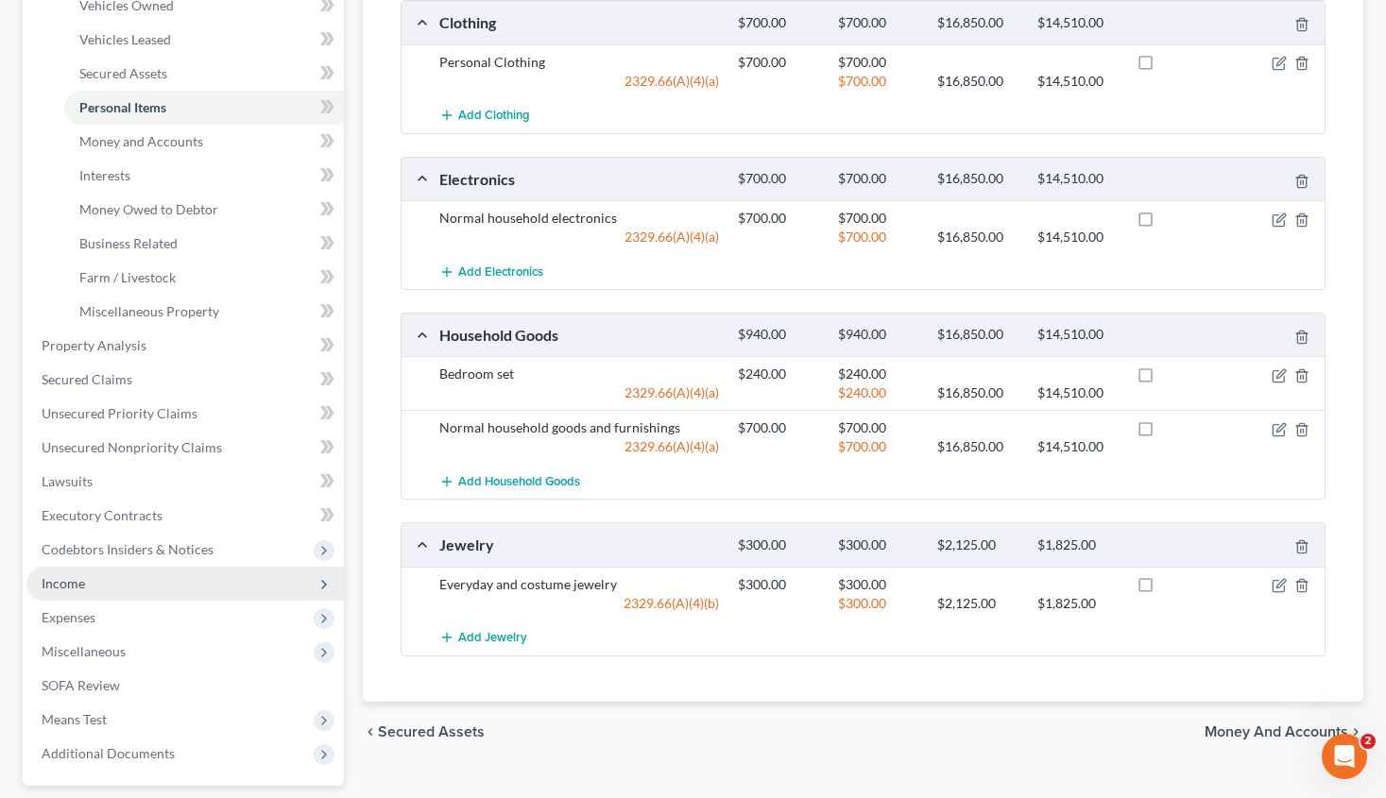
click at [112, 578] on span "Income" at bounding box center [184, 584] width 317 height 34
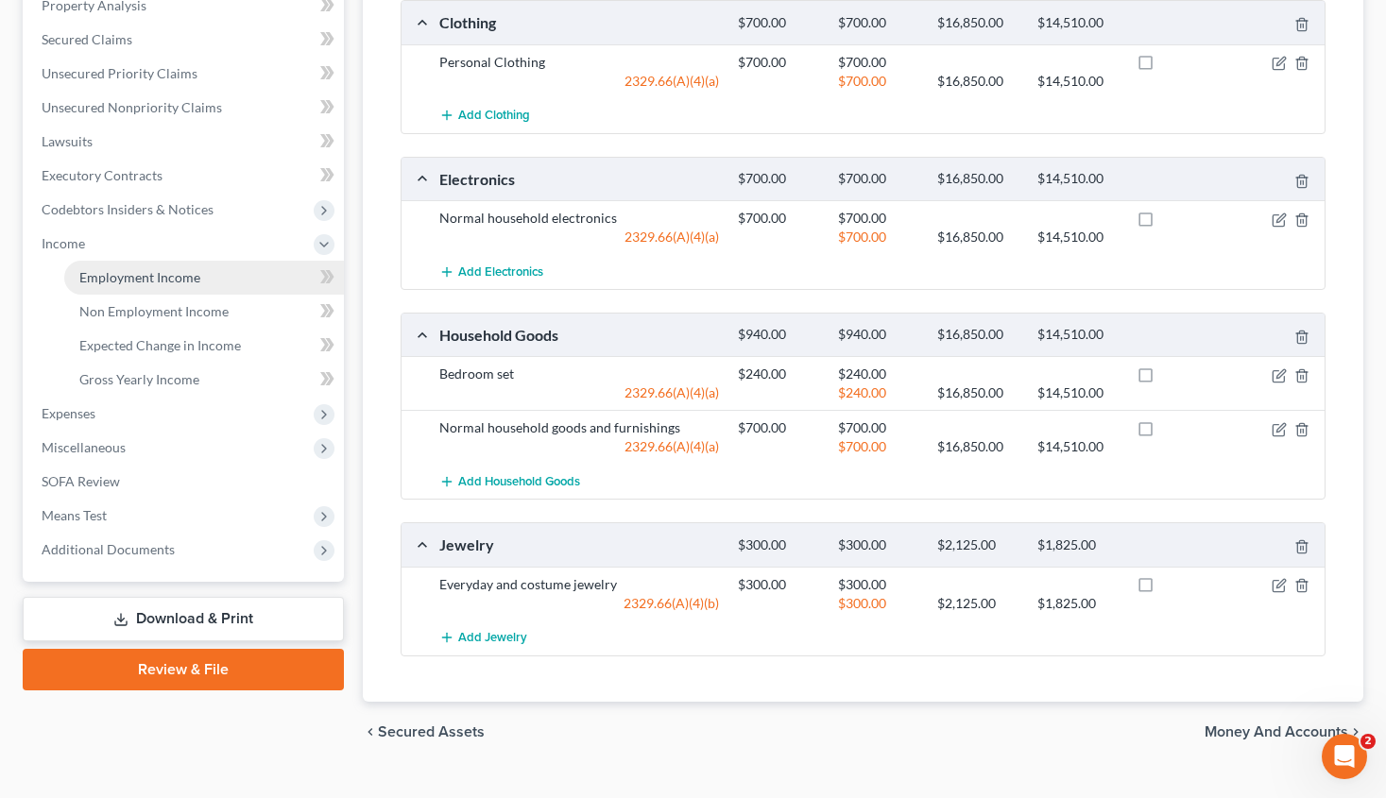
click at [147, 284] on span "Employment Income" at bounding box center [139, 277] width 121 height 16
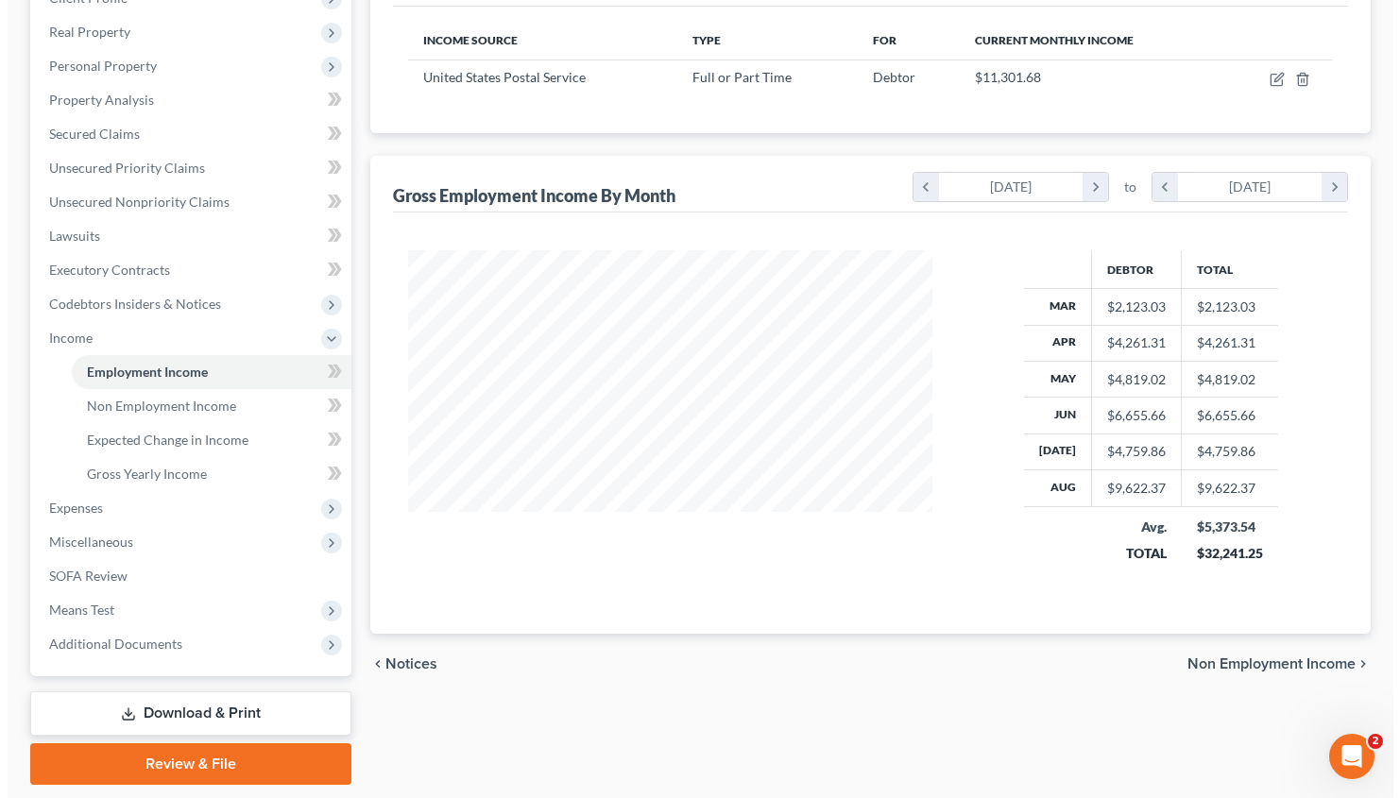
scroll to position [189, 0]
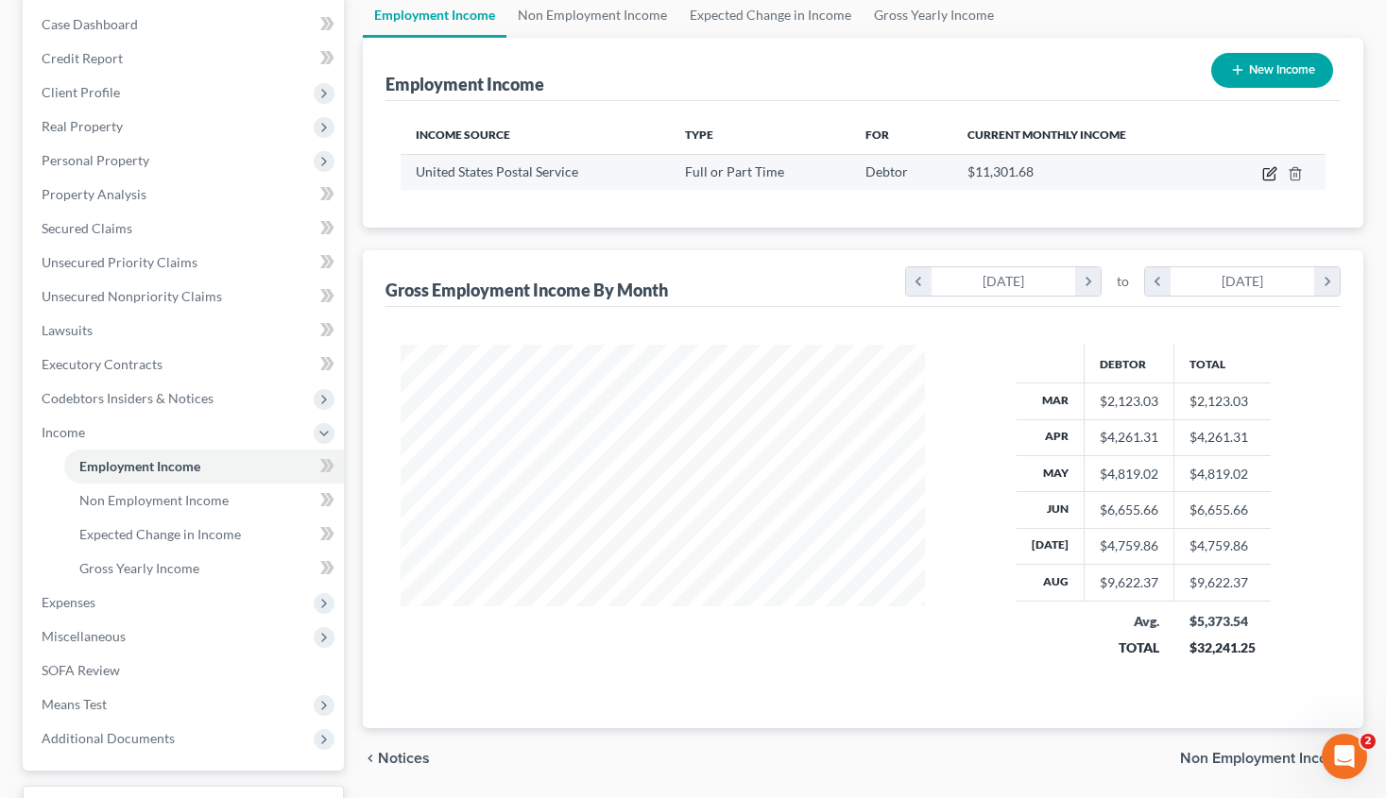
click at [1265, 173] on icon "button" at bounding box center [1269, 173] width 15 height 15
select select "0"
select select "2"
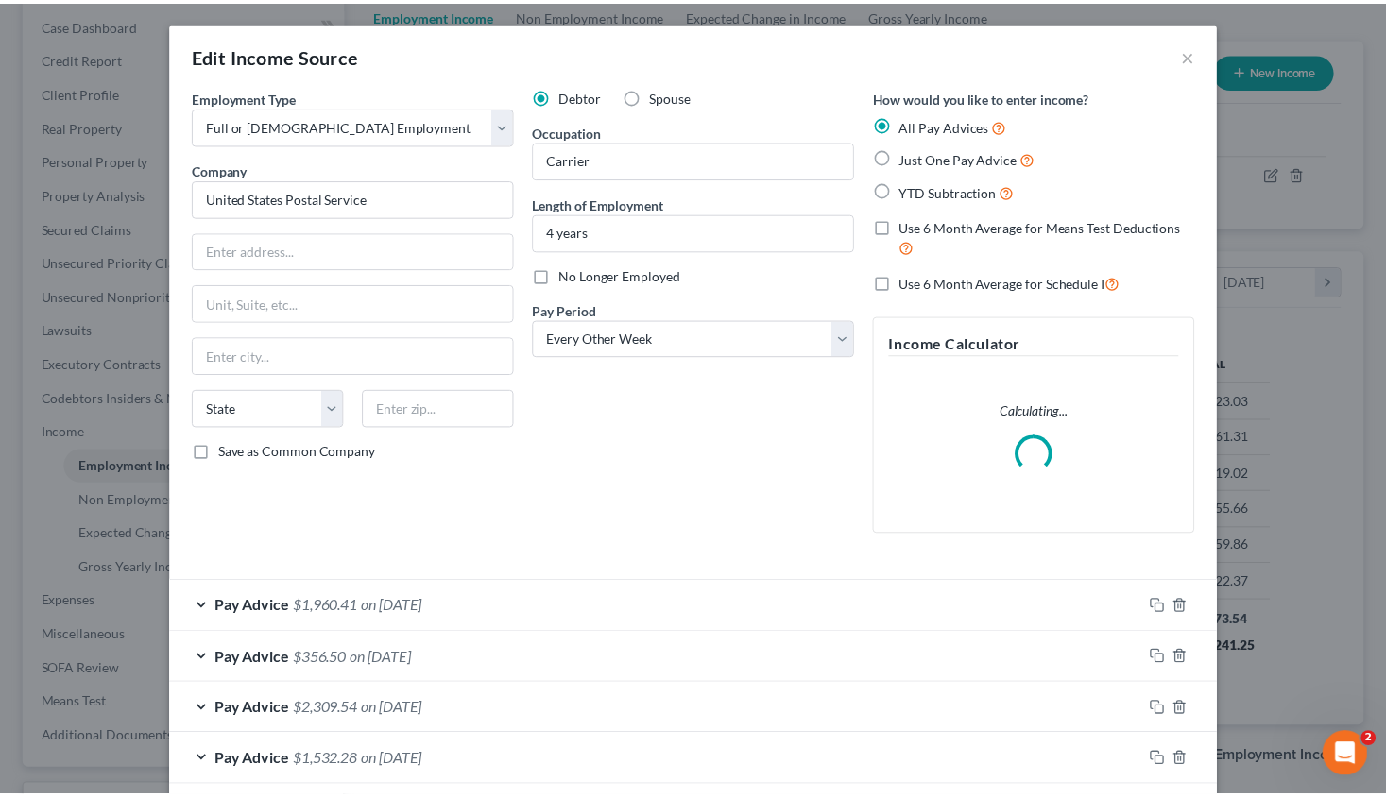
scroll to position [339, 568]
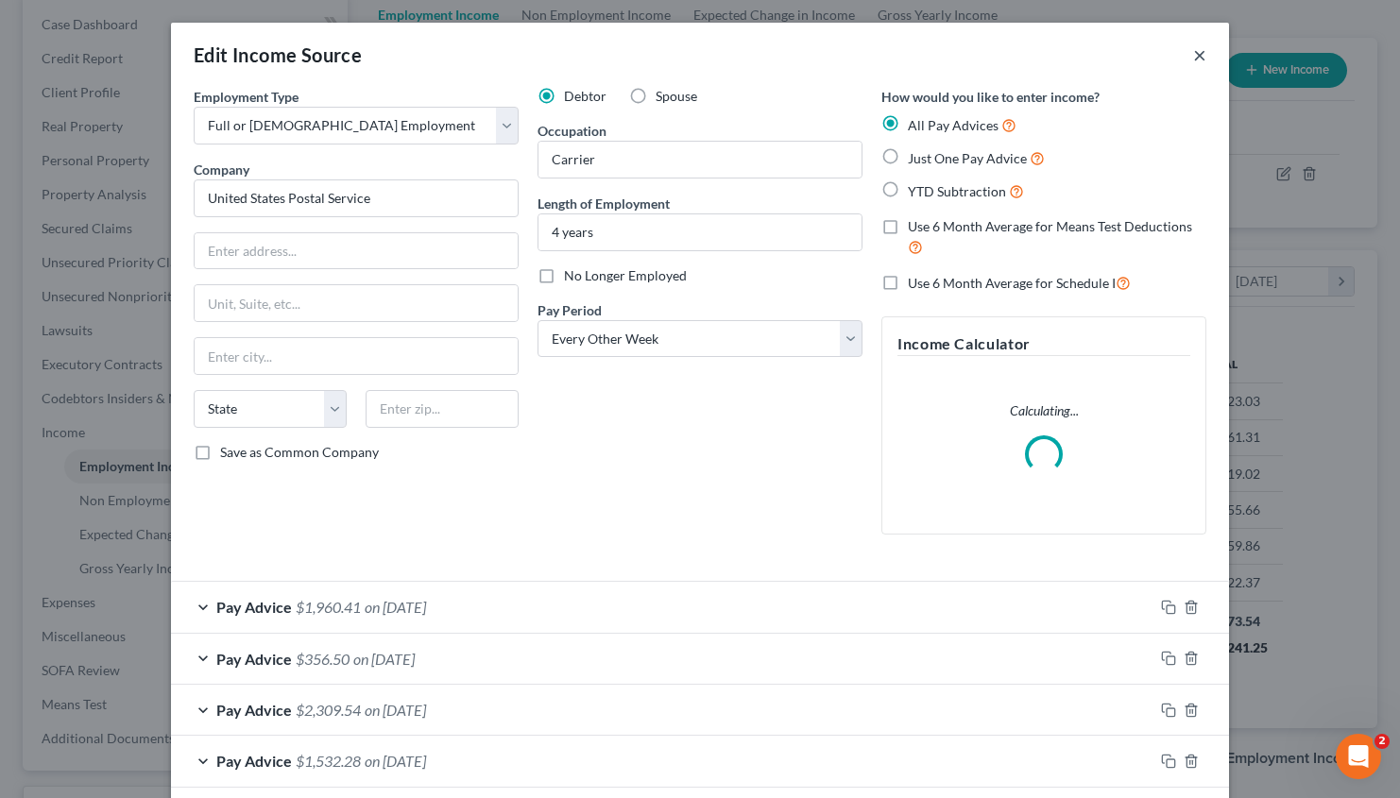
click at [1194, 56] on button "×" at bounding box center [1199, 54] width 13 height 23
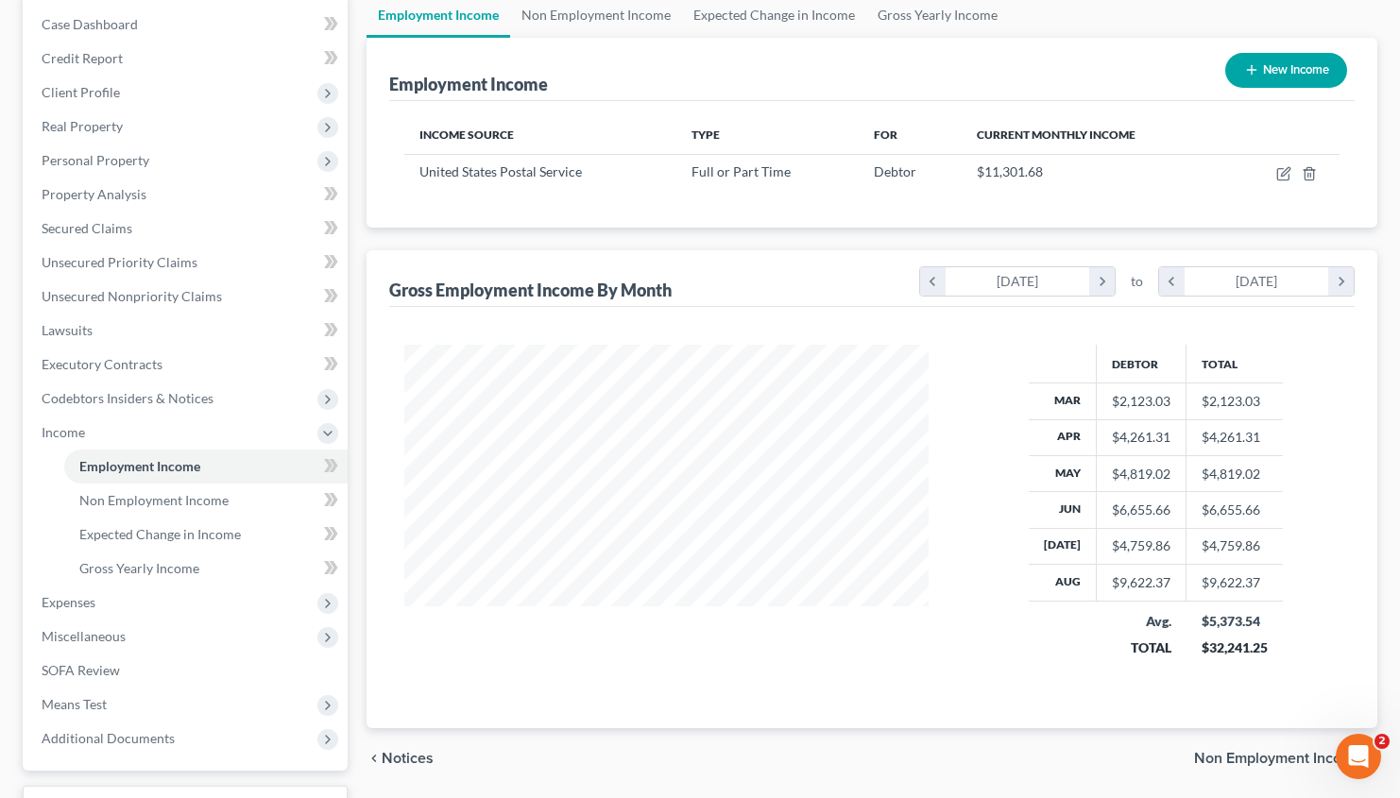
scroll to position [944147, 943923]
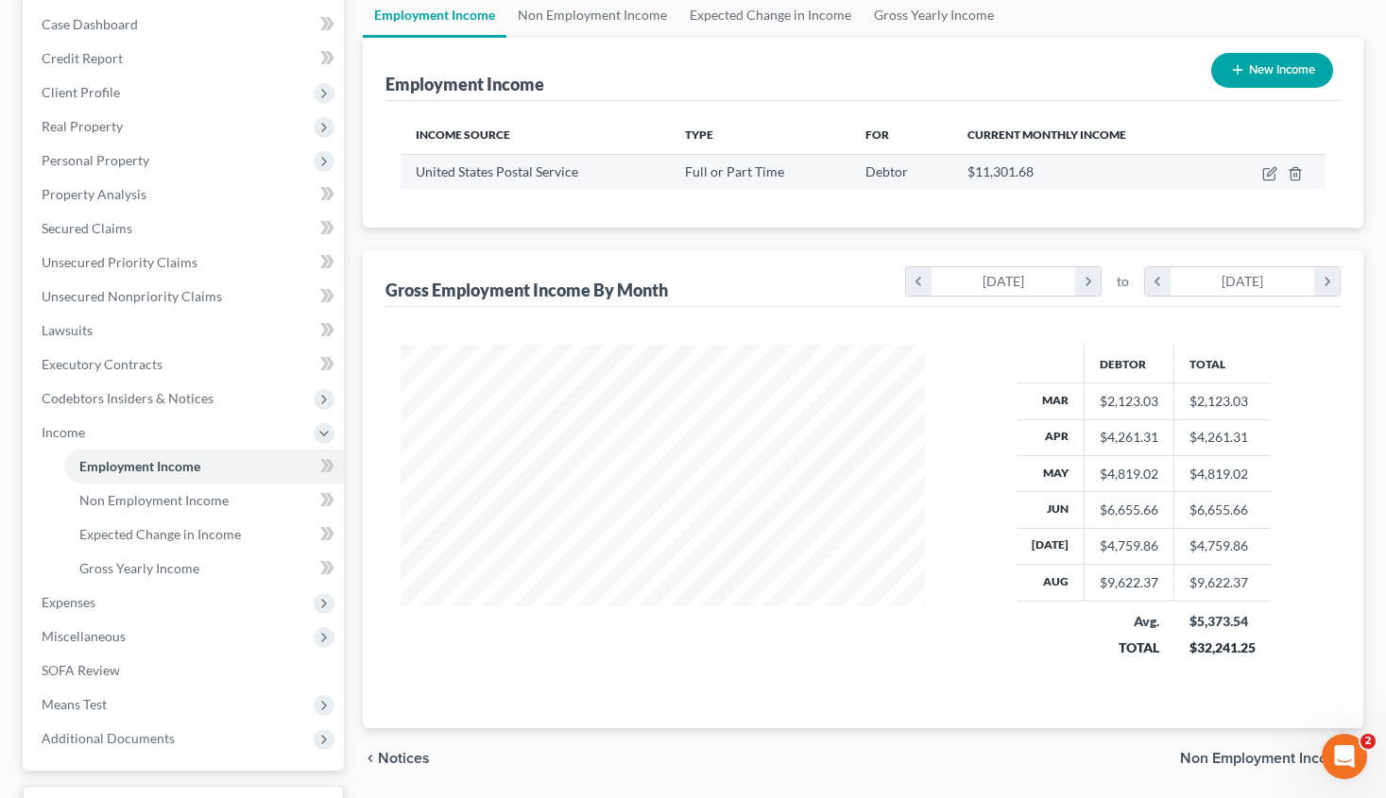
click at [1260, 174] on td at bounding box center [1271, 172] width 110 height 36
click at [1268, 173] on icon "button" at bounding box center [1271, 171] width 9 height 9
select select "0"
select select "2"
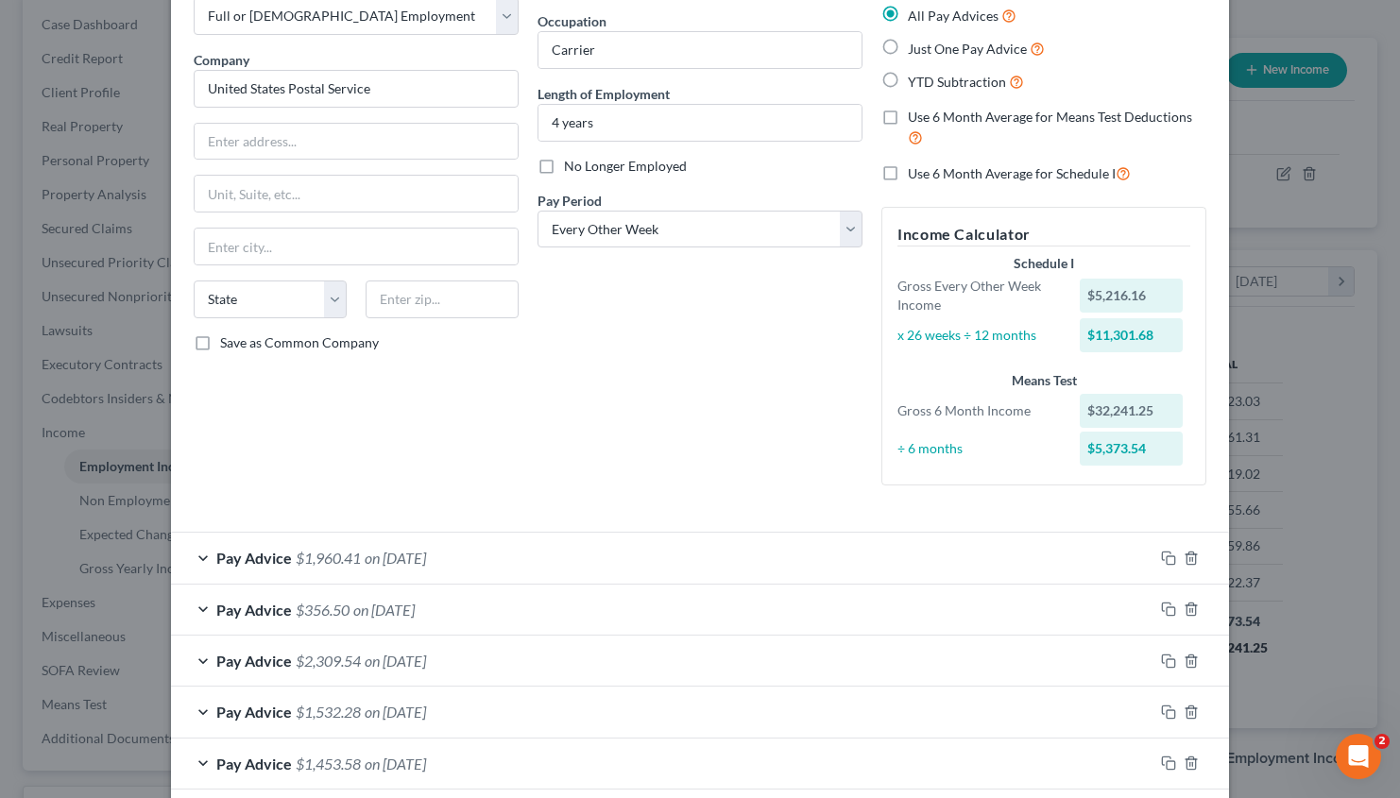
scroll to position [0, 0]
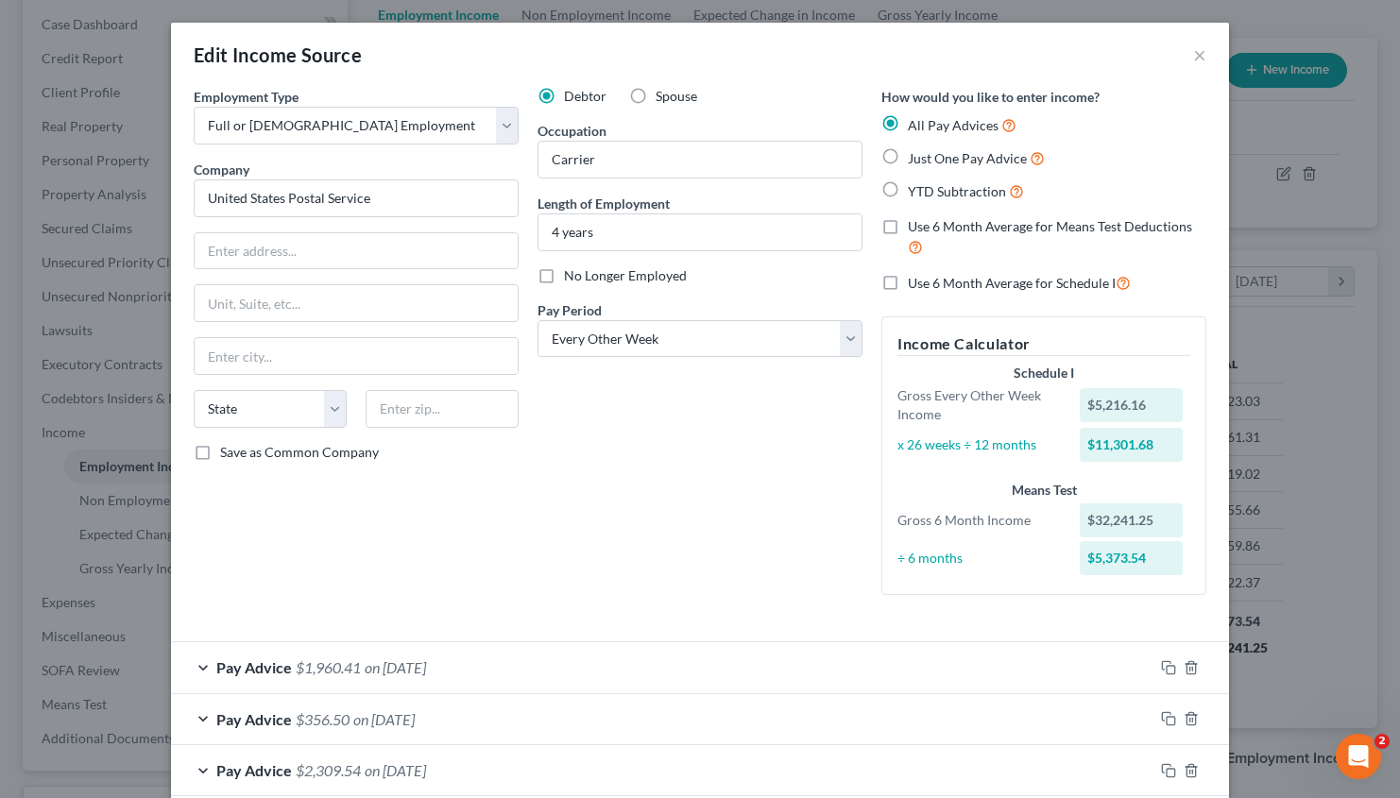
click at [908, 284] on label "Use 6 Month Average for Schedule I" at bounding box center [1019, 283] width 223 height 22
click at [915, 284] on input "Use 6 Month Average for Schedule I" at bounding box center [921, 278] width 12 height 12
checkbox input "true"
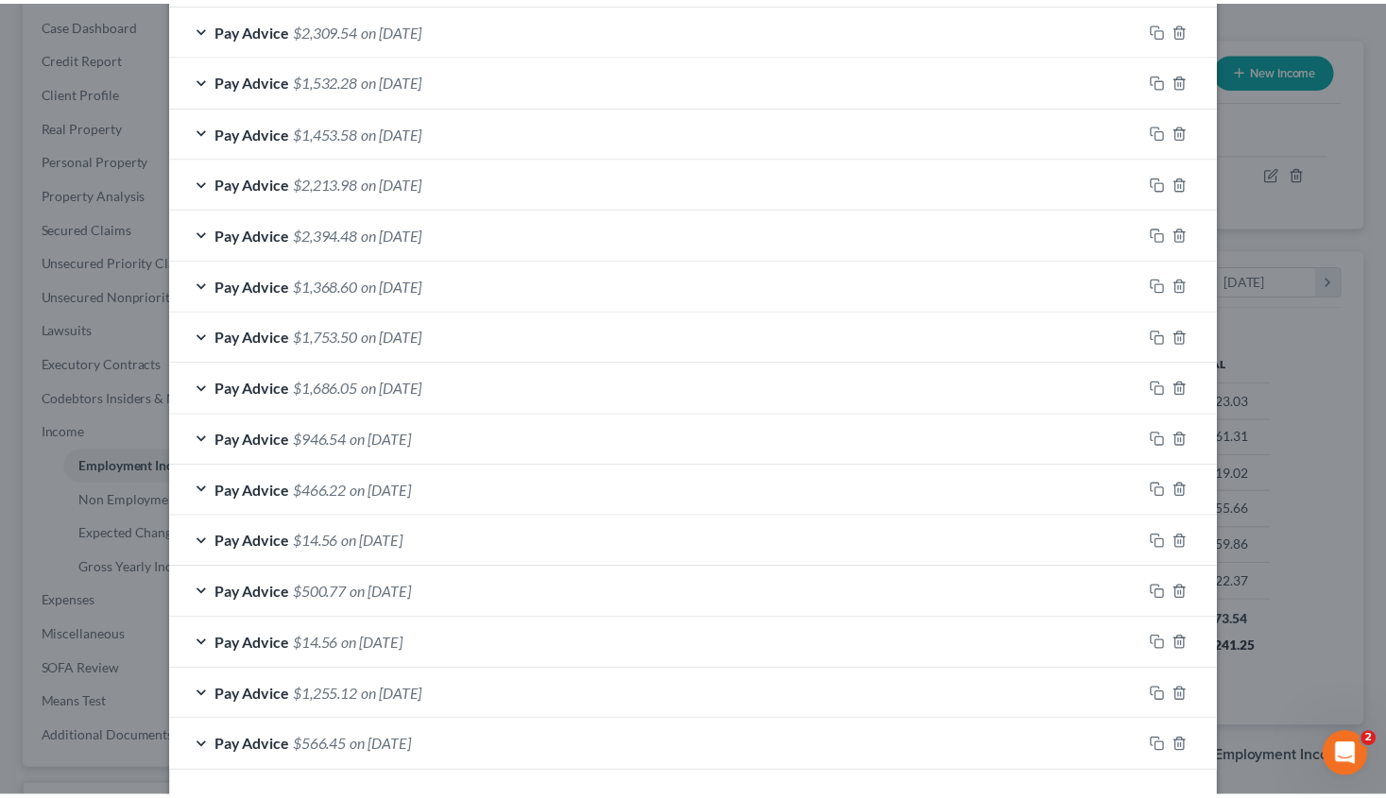
scroll to position [816, 0]
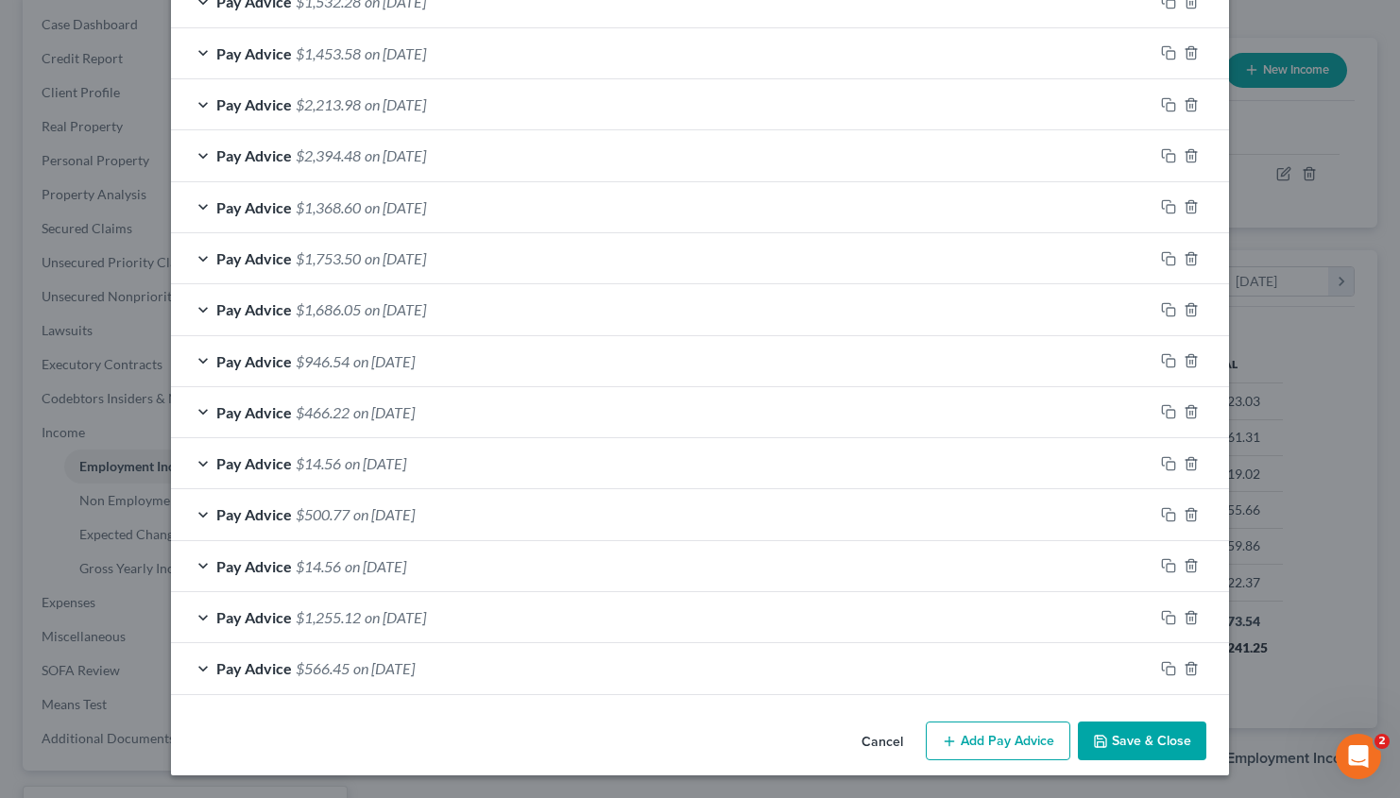
click at [1147, 736] on button "Save & Close" at bounding box center [1142, 742] width 128 height 40
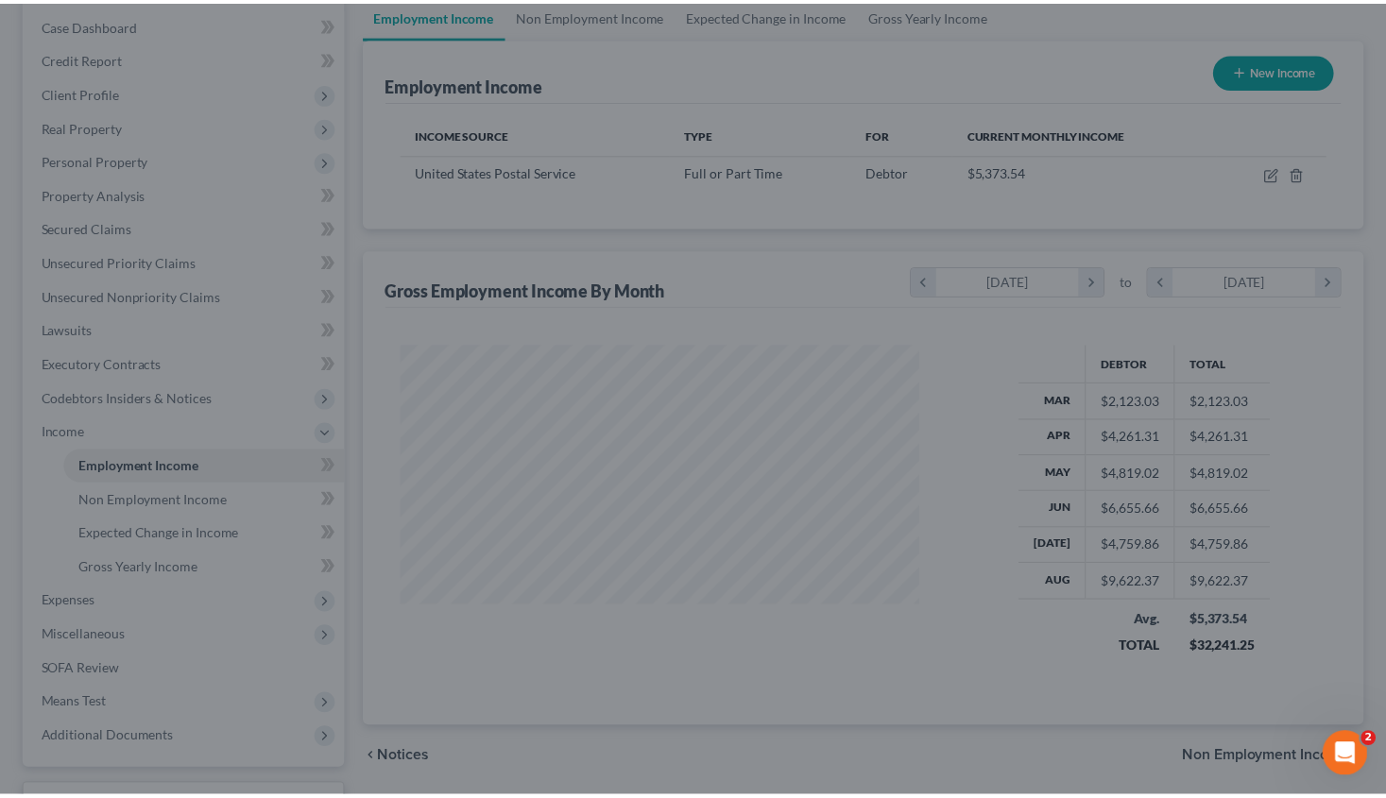
scroll to position [944147, 943923]
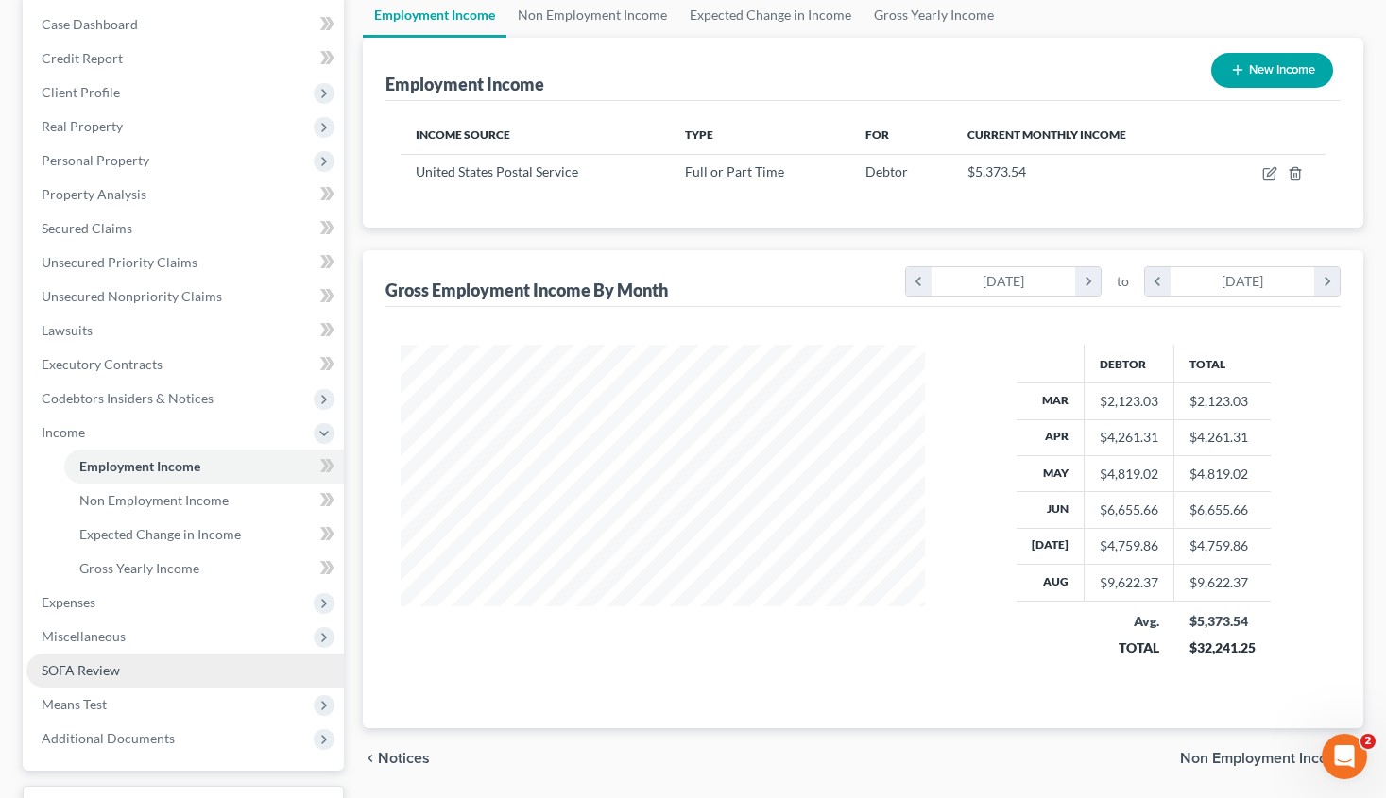
click at [144, 676] on link "SOFA Review" at bounding box center [184, 671] width 317 height 34
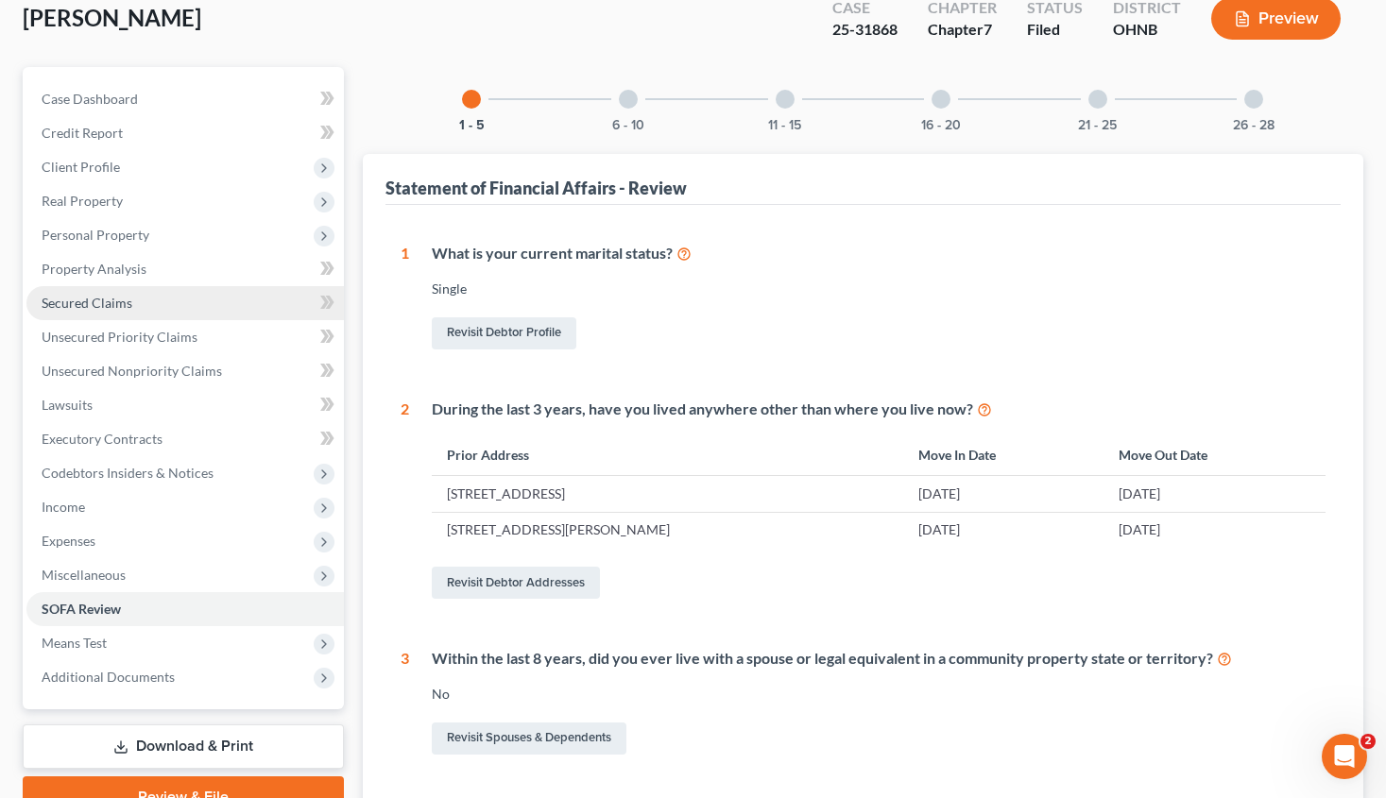
scroll to position [94, 0]
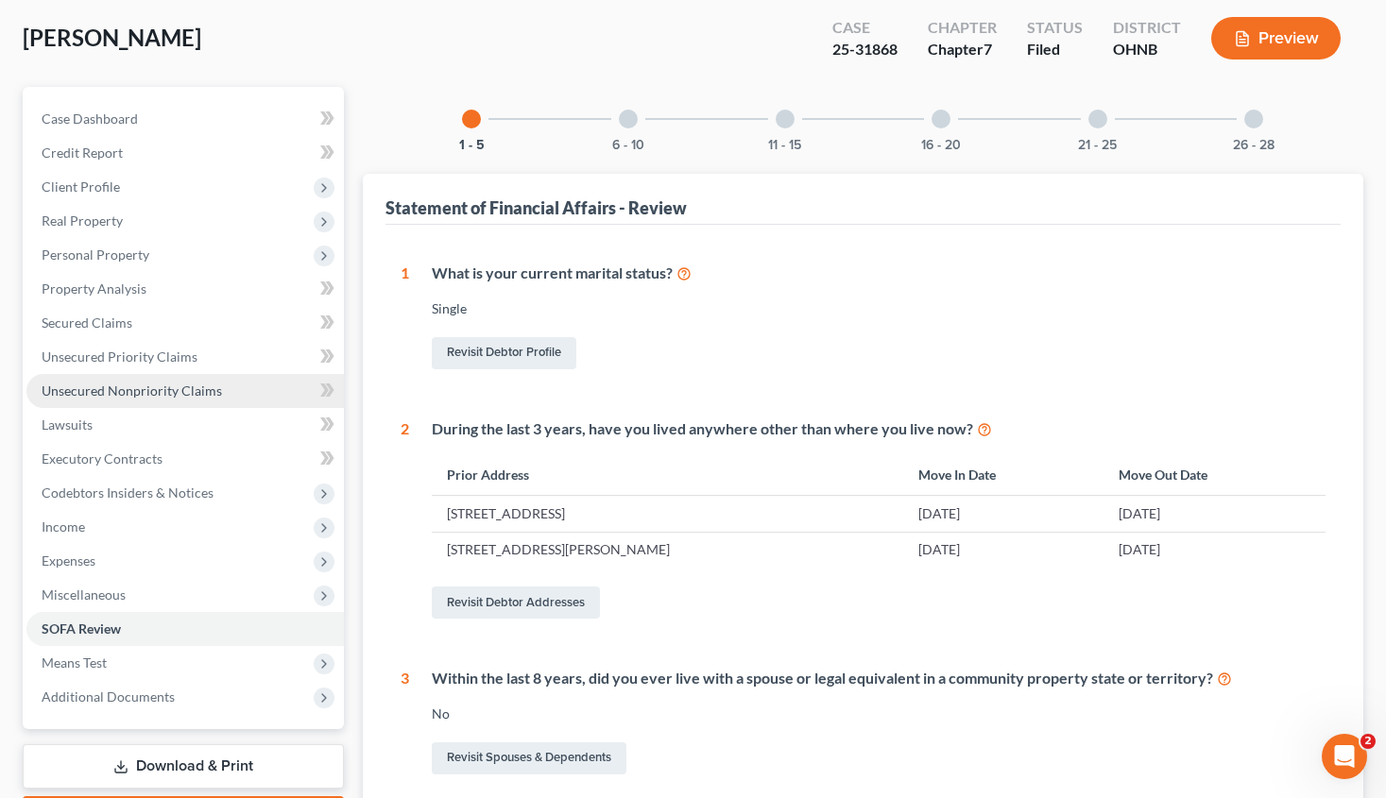
click at [168, 396] on span "Unsecured Nonpriority Claims" at bounding box center [132, 391] width 180 height 16
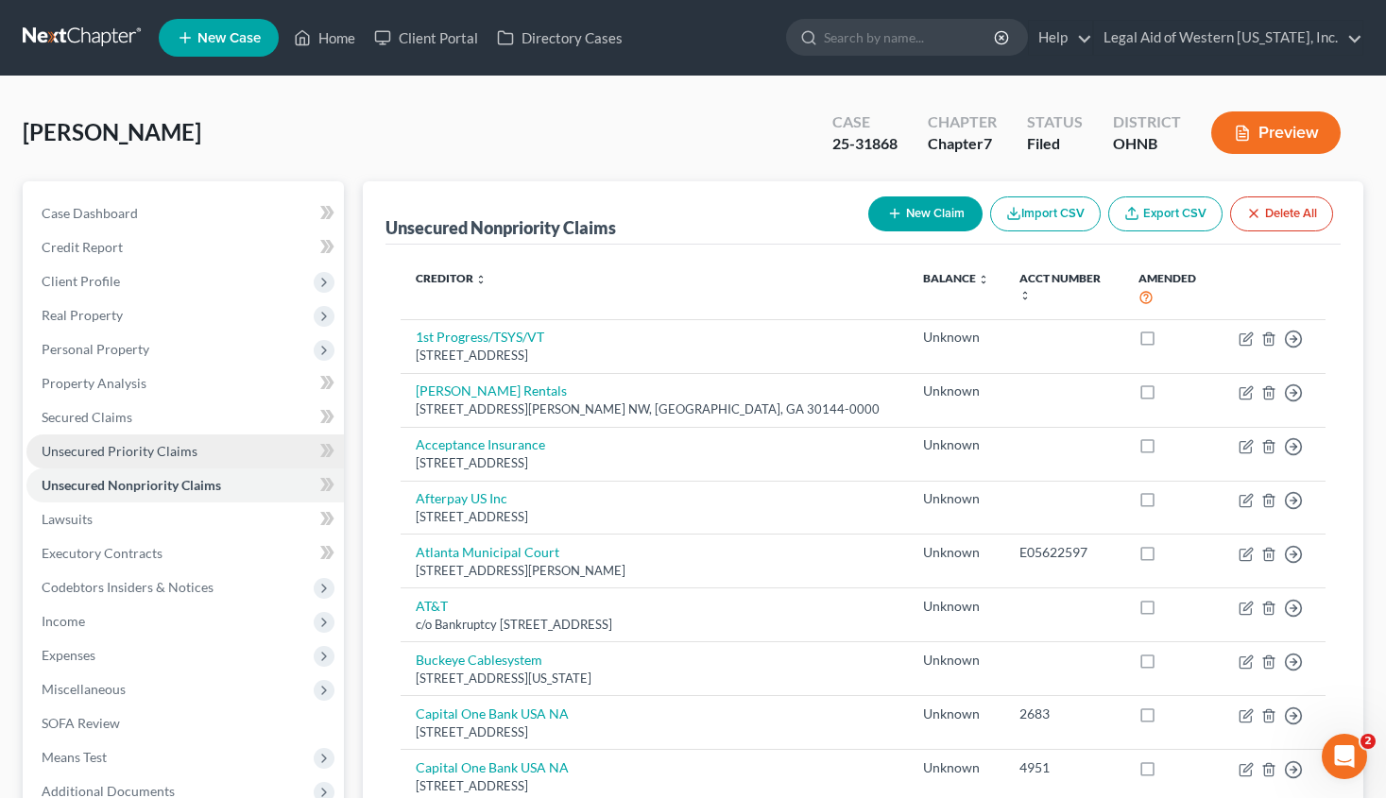
click at [172, 441] on link "Unsecured Priority Claims" at bounding box center [184, 451] width 317 height 34
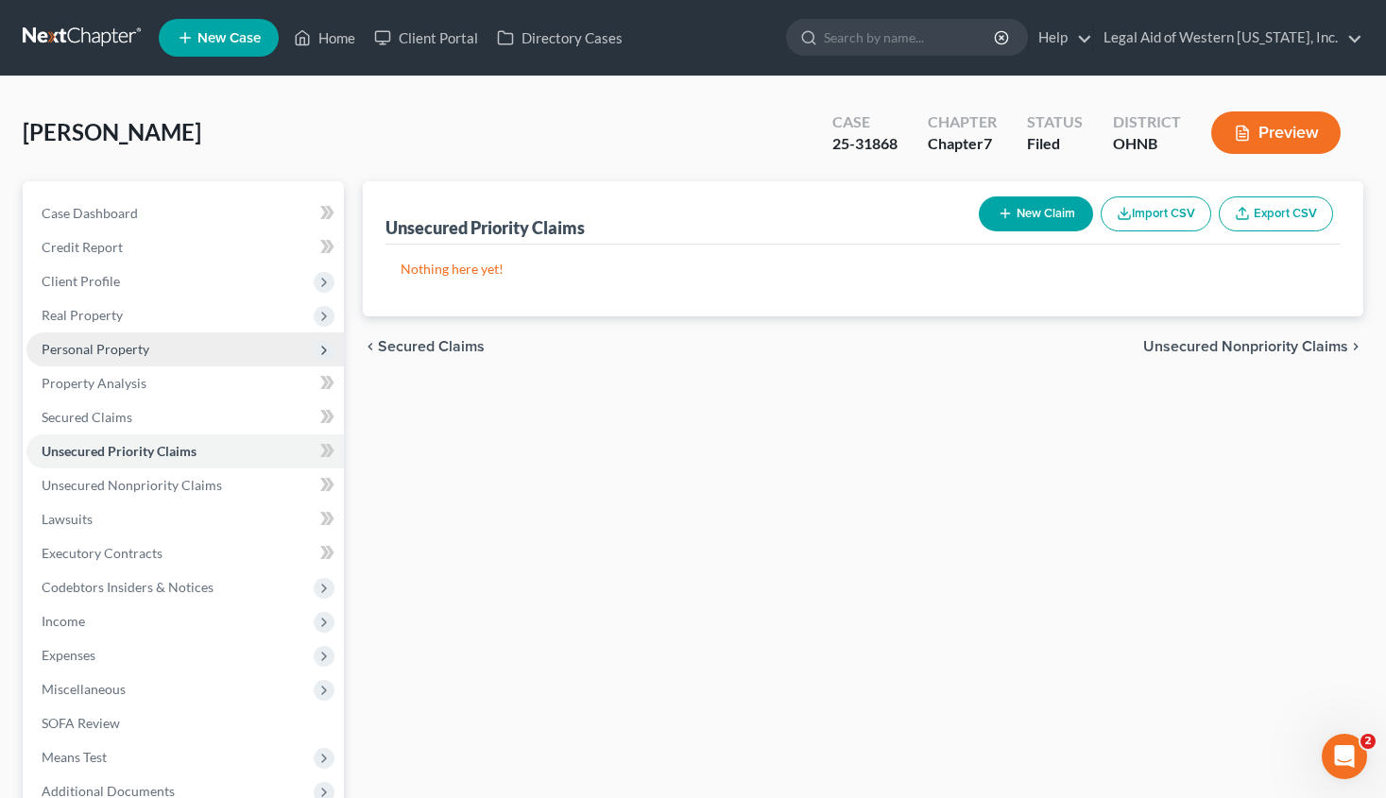
click at [167, 351] on span "Personal Property" at bounding box center [184, 349] width 317 height 34
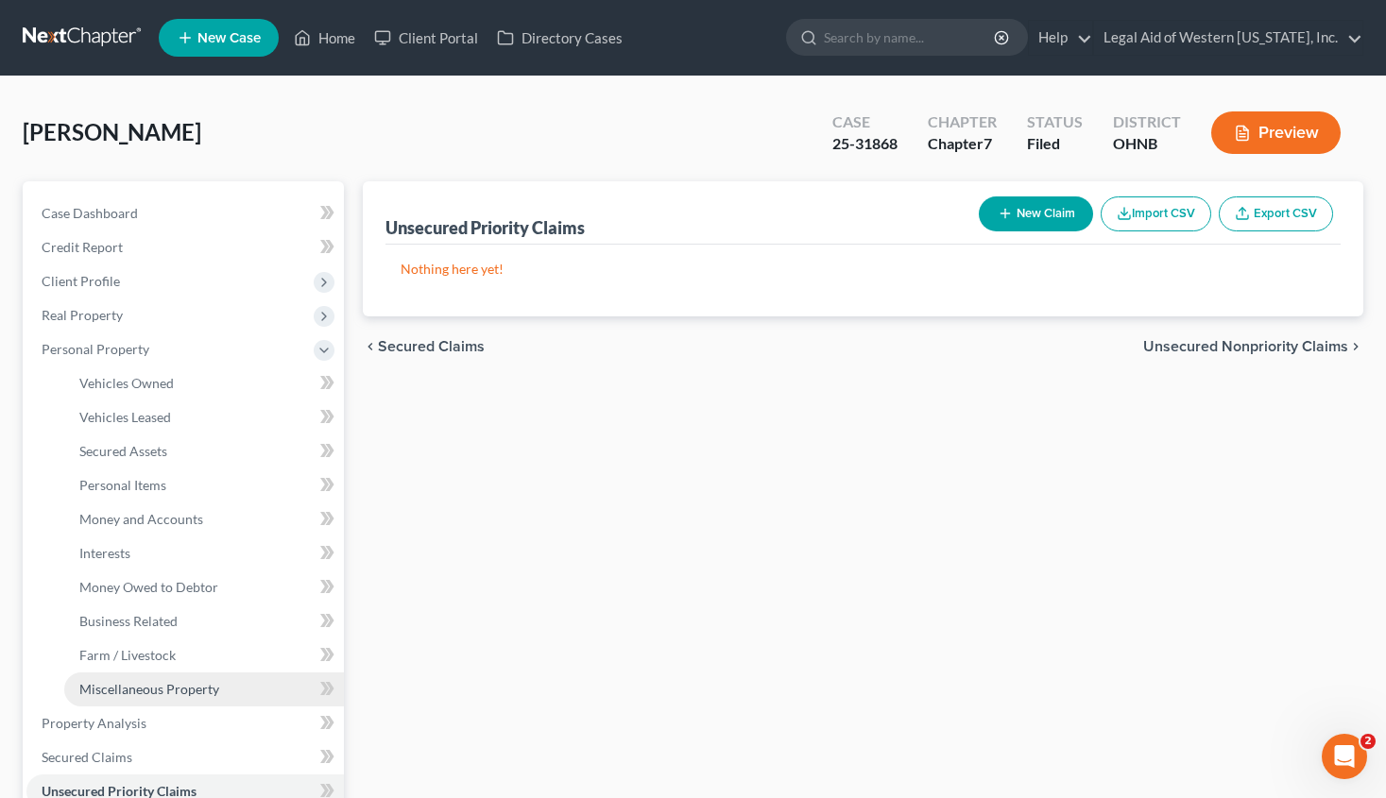
click at [200, 689] on span "Miscellaneous Property" at bounding box center [149, 689] width 140 height 16
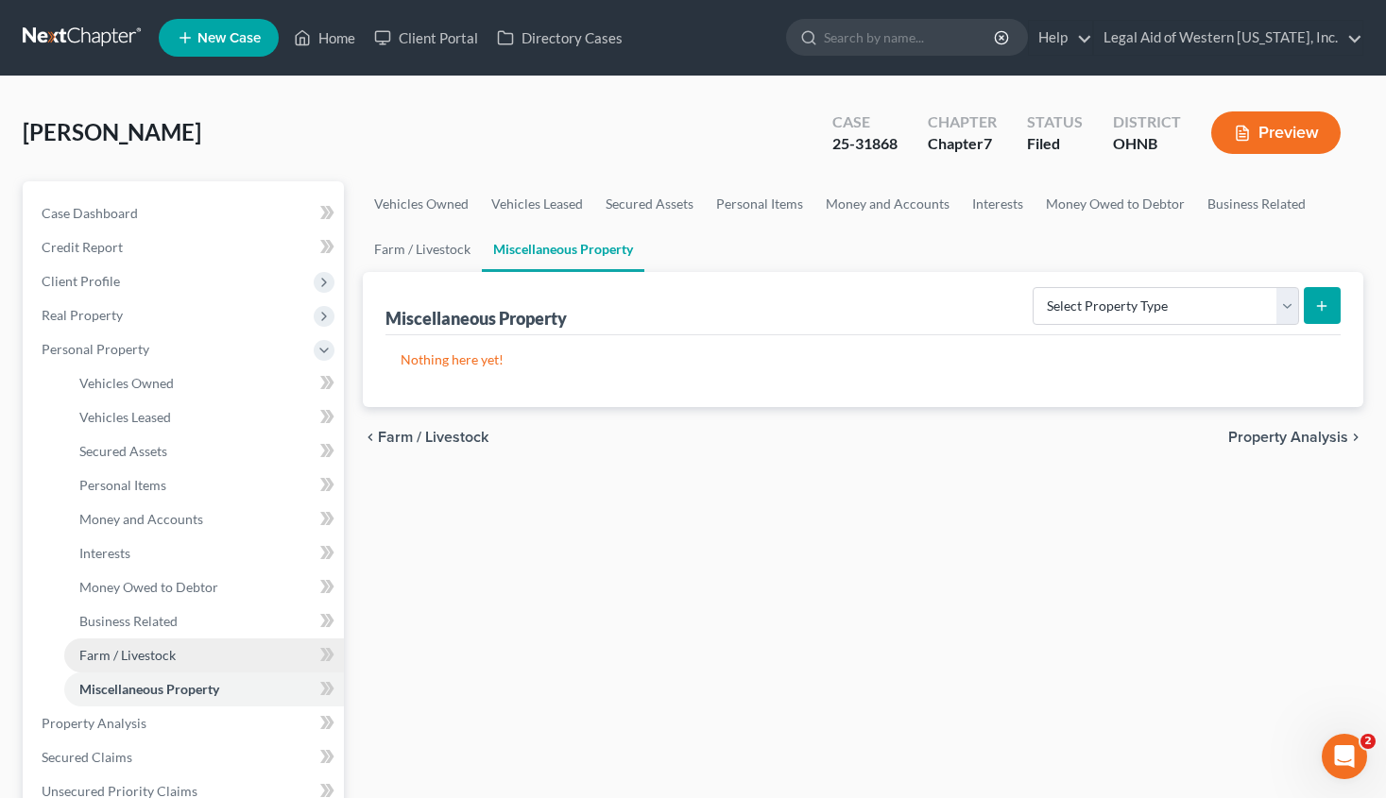
click at [190, 660] on link "Farm / Livestock" at bounding box center [204, 655] width 280 height 34
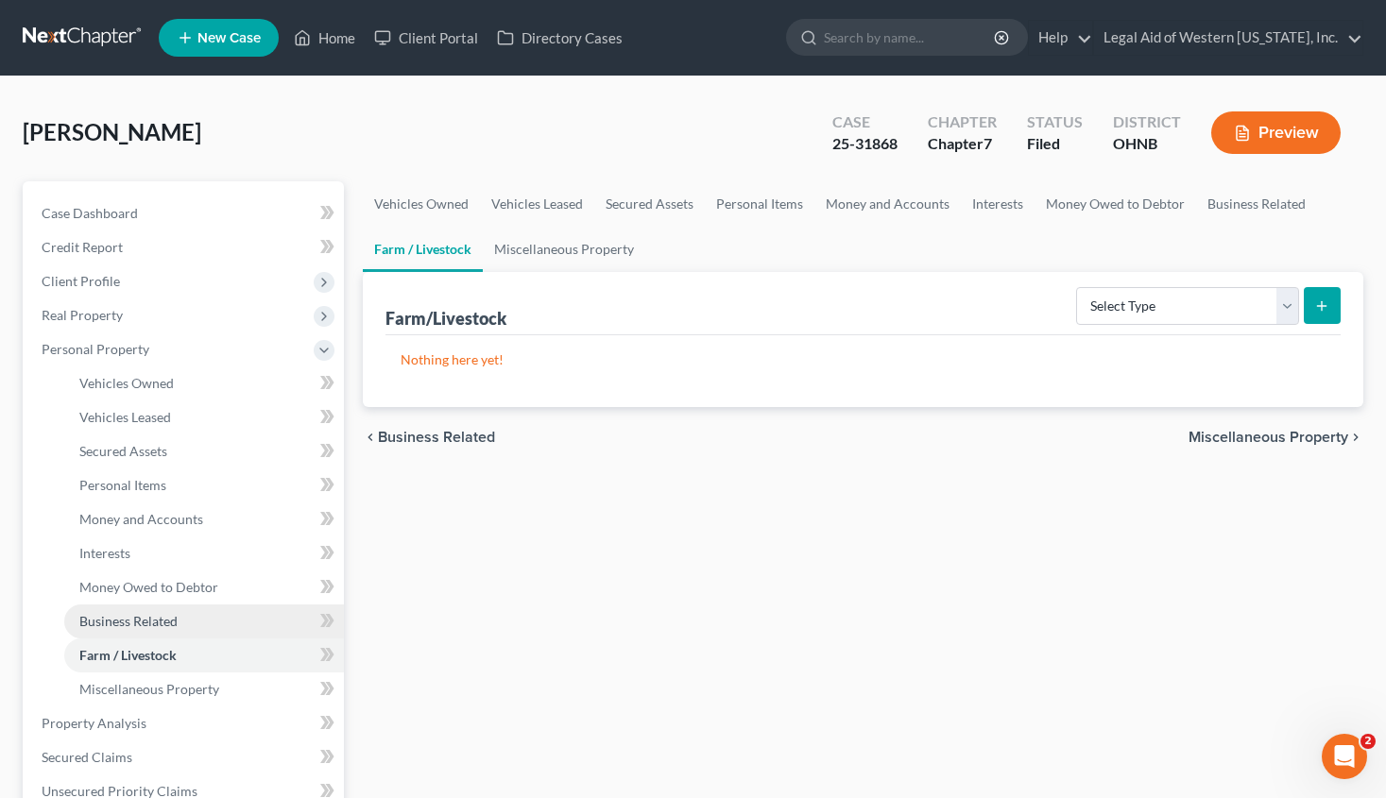
click at [182, 620] on link "Business Related" at bounding box center [204, 621] width 280 height 34
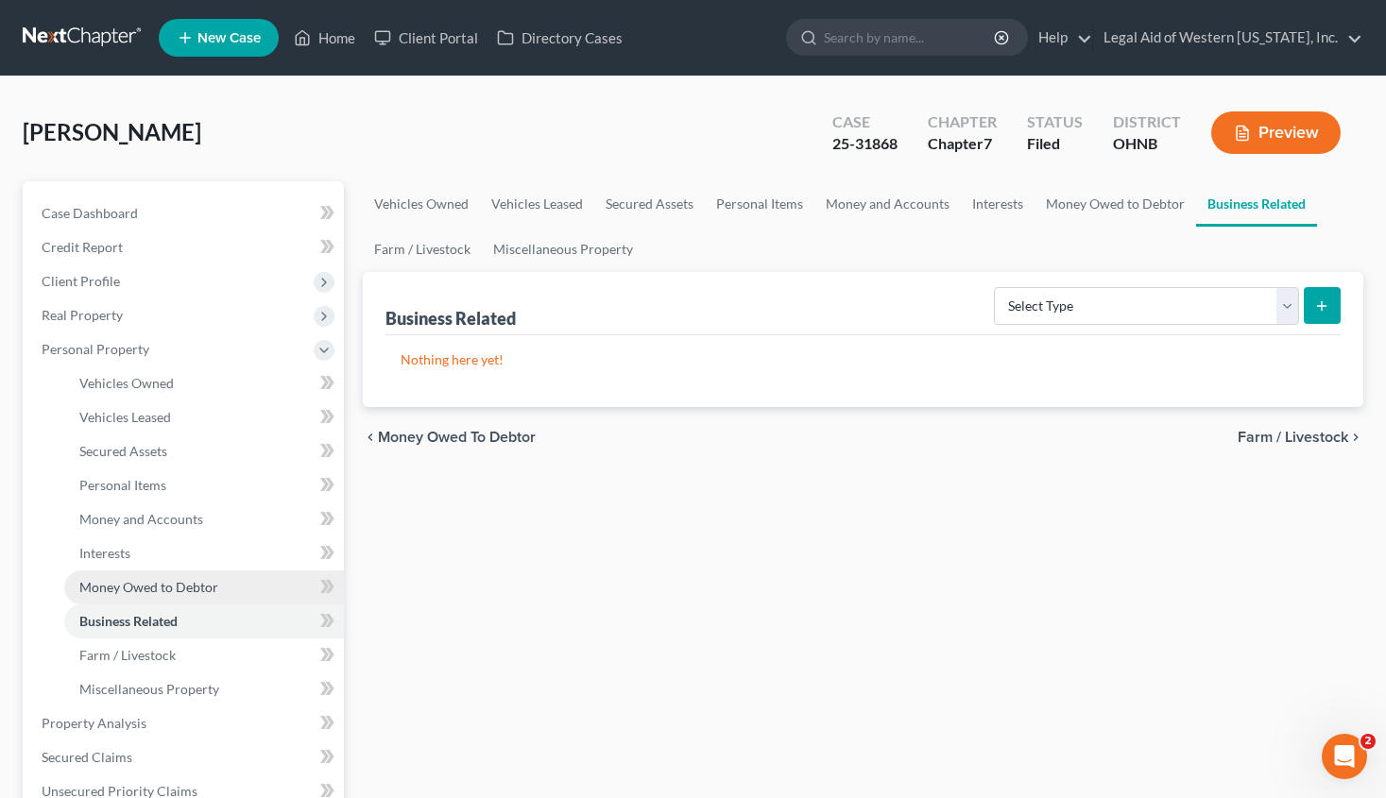
click at [182, 591] on span "Money Owed to Debtor" at bounding box center [148, 587] width 139 height 16
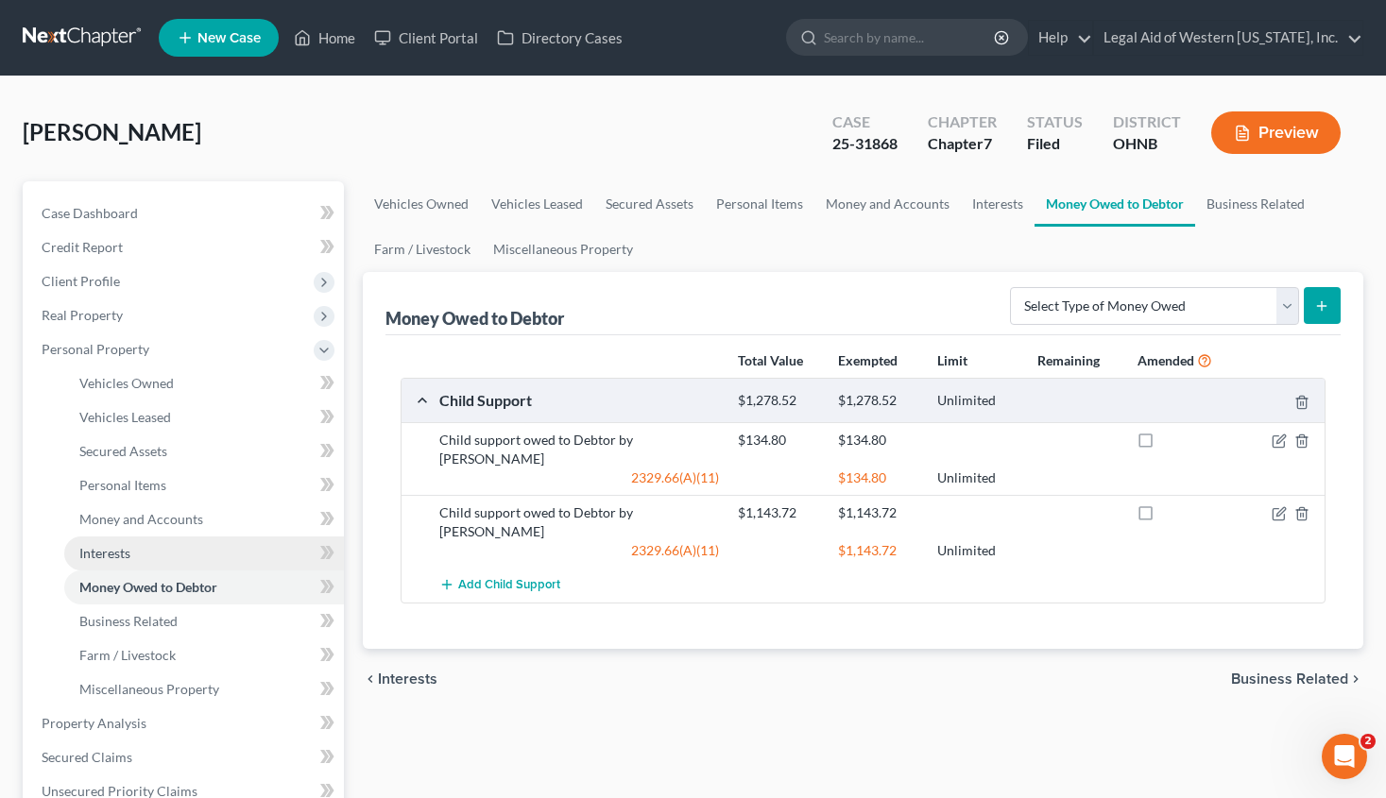
click at [165, 553] on link "Interests" at bounding box center [204, 553] width 280 height 34
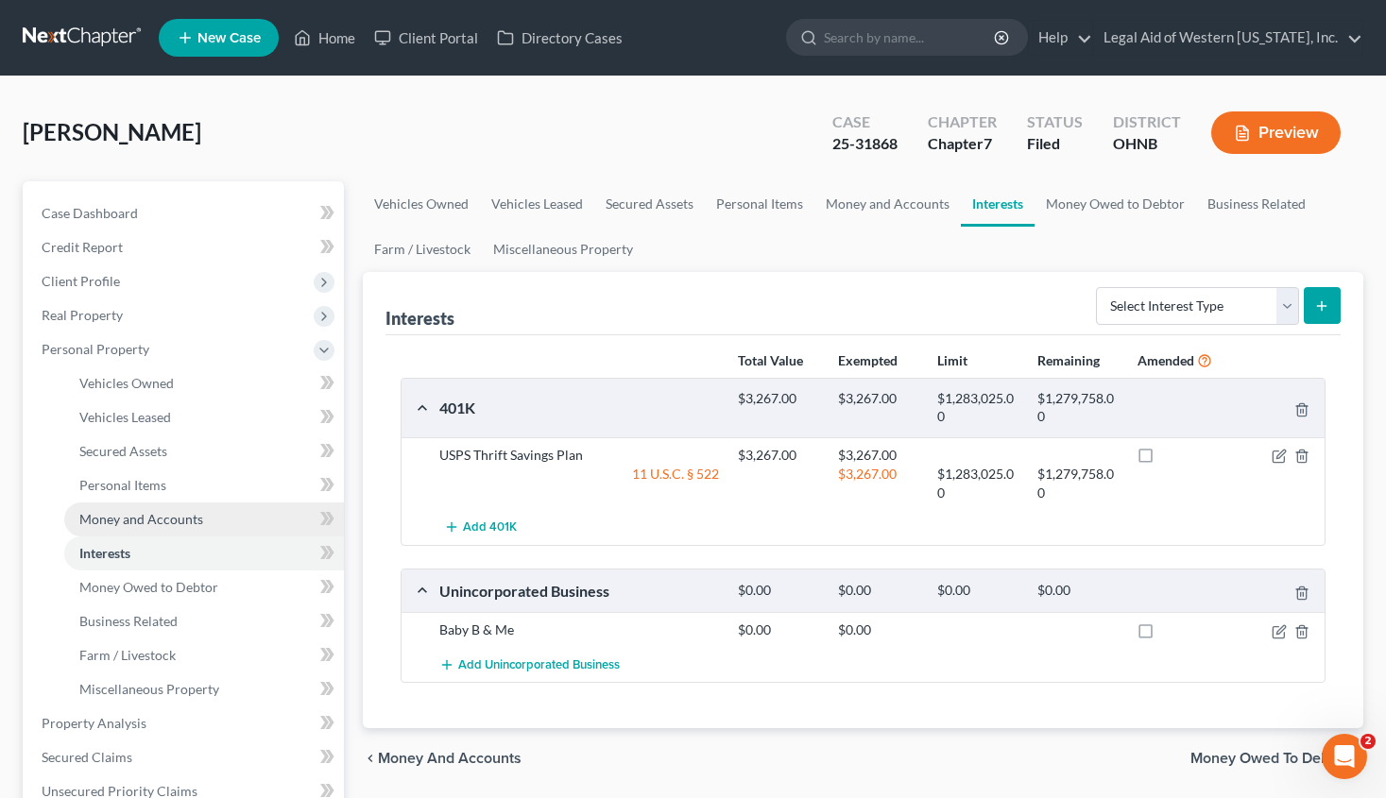
click at [166, 522] on span "Money and Accounts" at bounding box center [141, 519] width 124 height 16
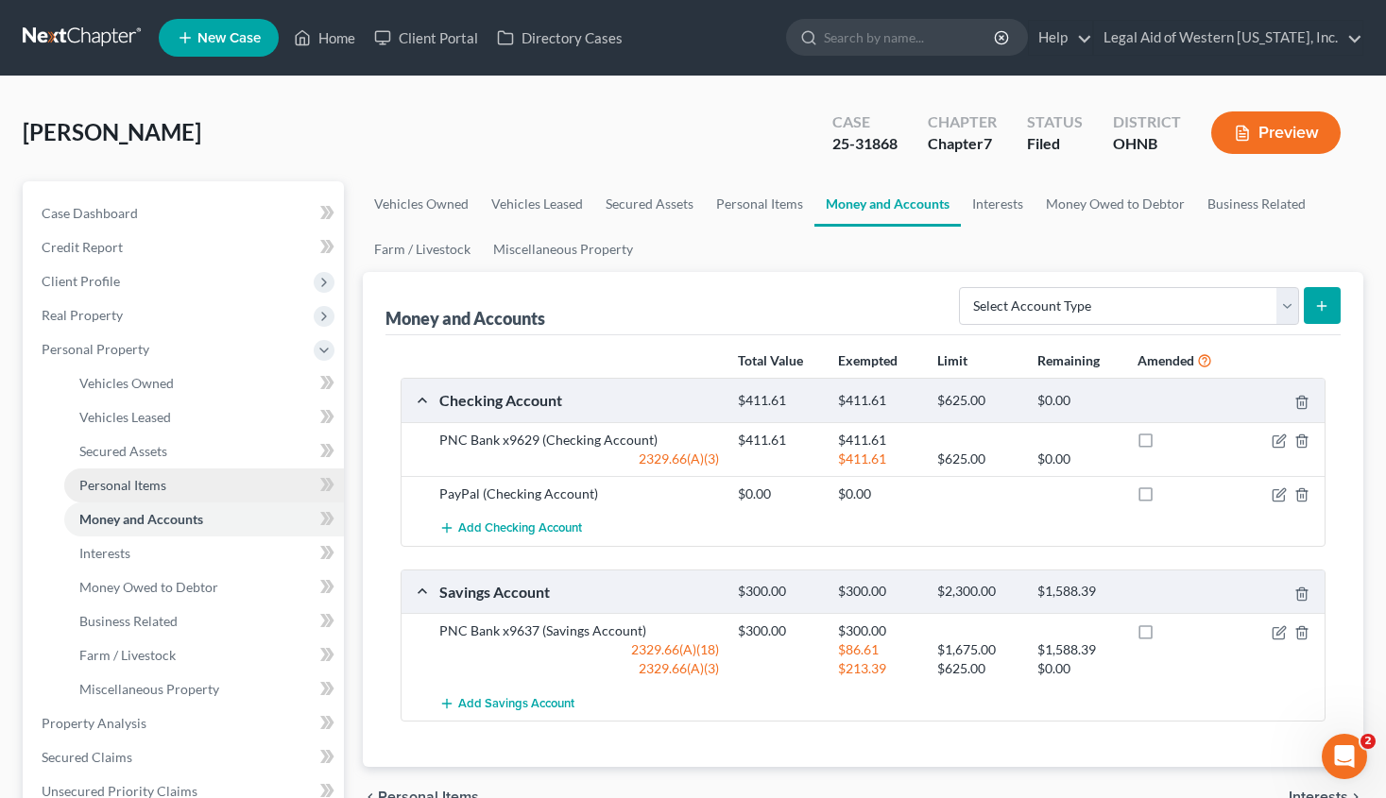
click at [170, 488] on link "Personal Items" at bounding box center [204, 485] width 280 height 34
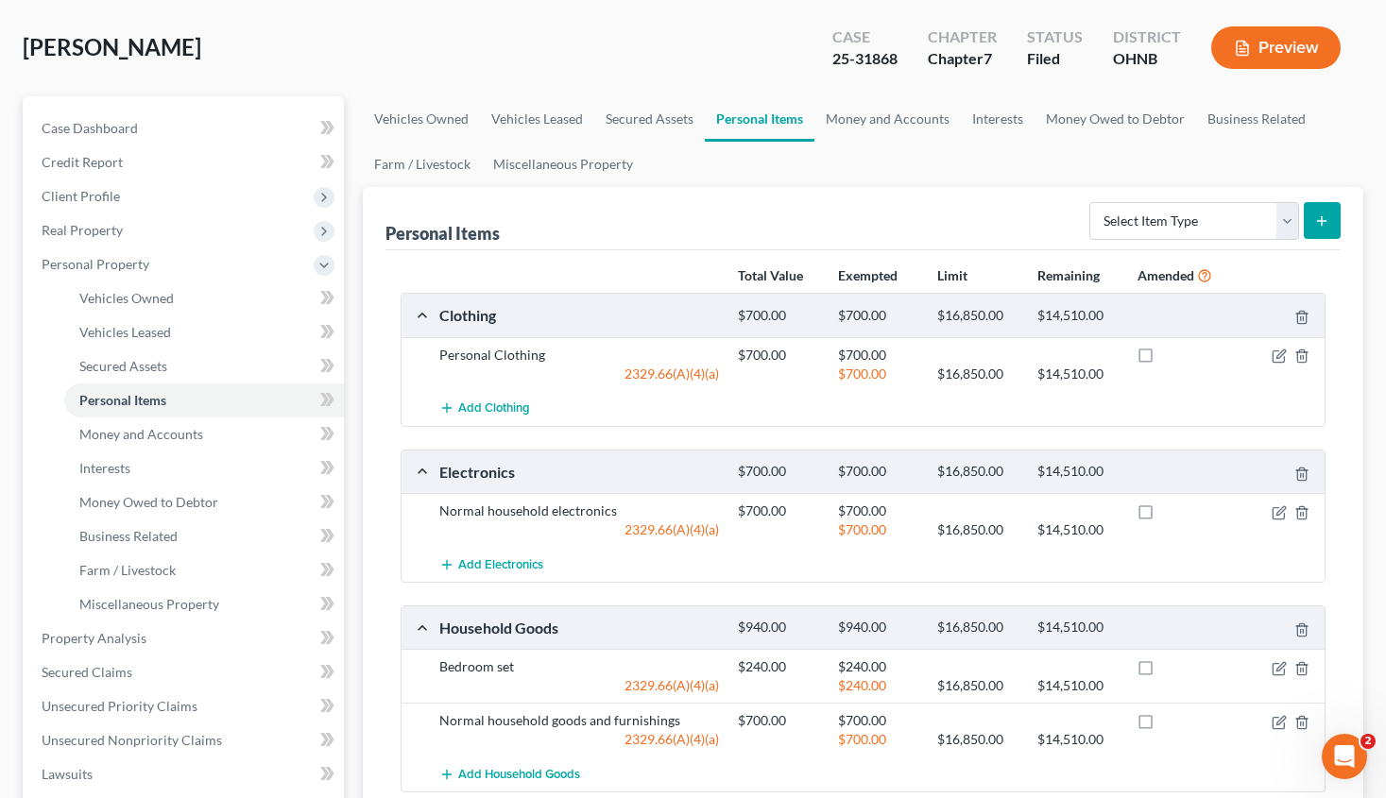
scroll to position [378, 0]
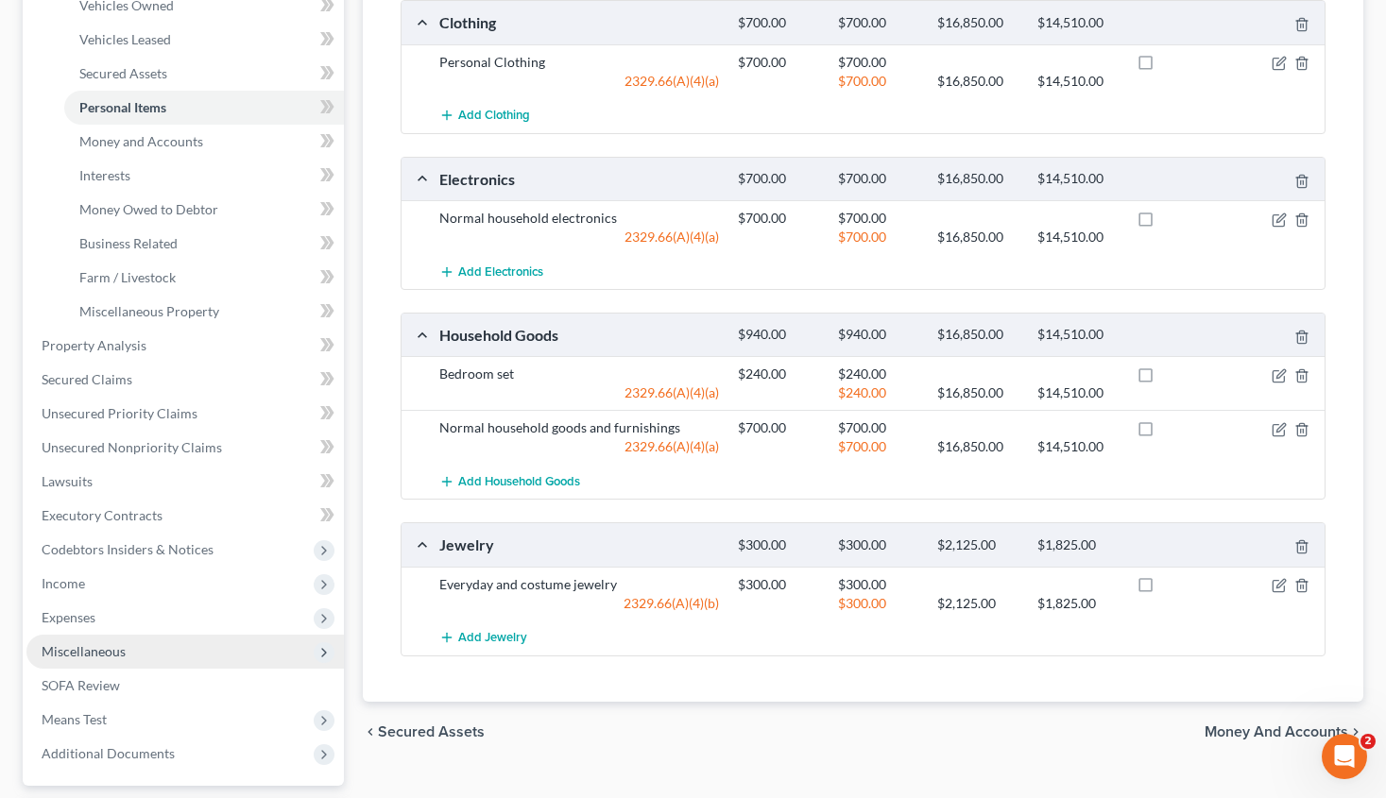
click at [144, 649] on span "Miscellaneous" at bounding box center [184, 652] width 317 height 34
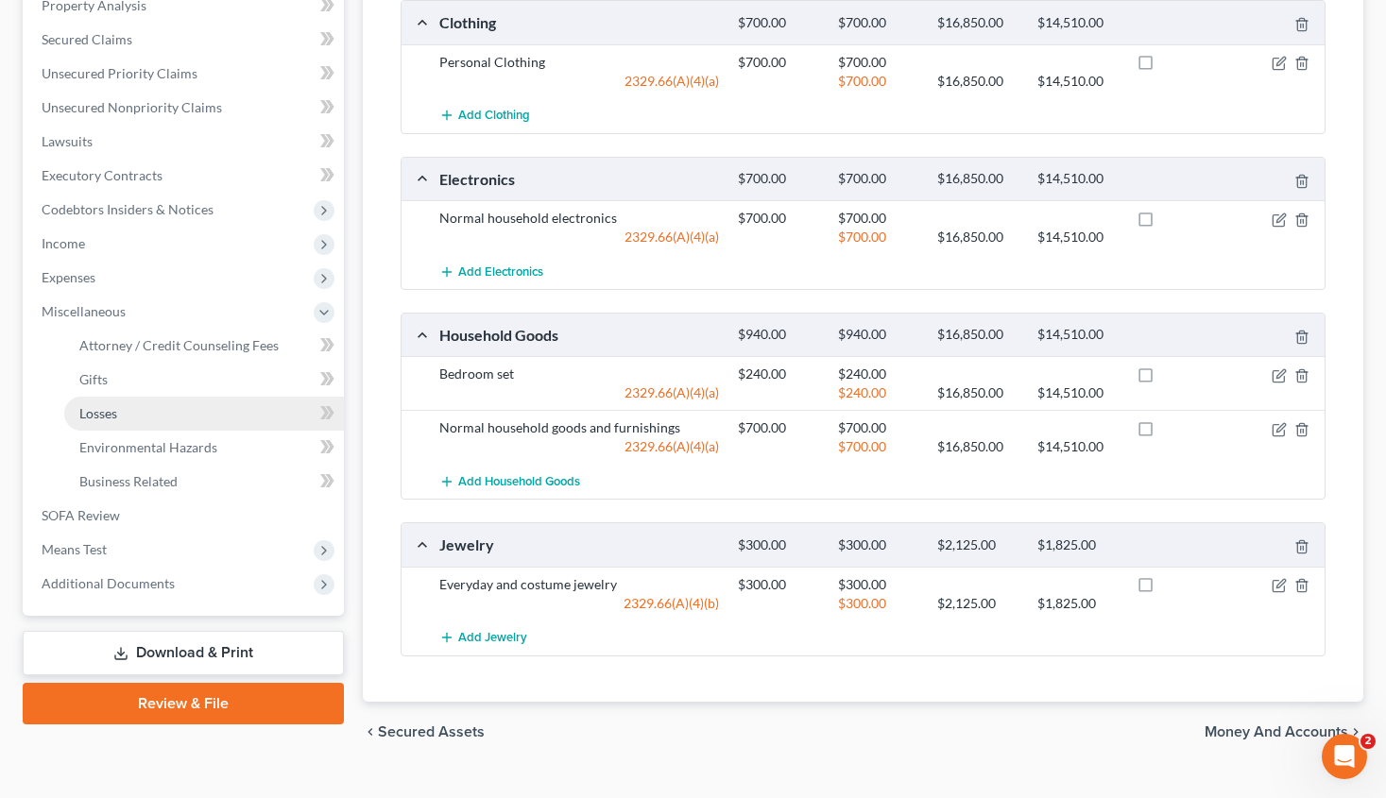
click at [182, 406] on link "Losses" at bounding box center [204, 414] width 280 height 34
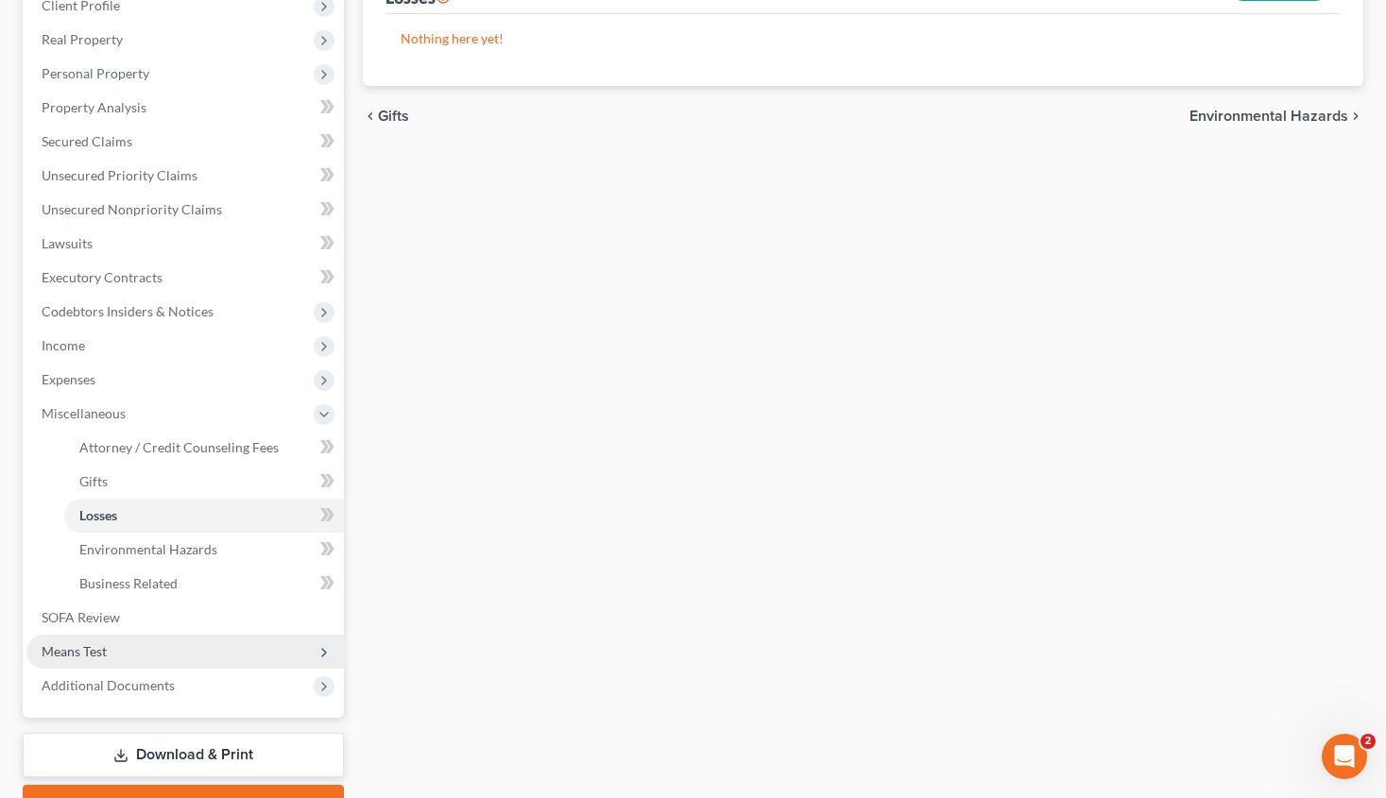
scroll to position [283, 0]
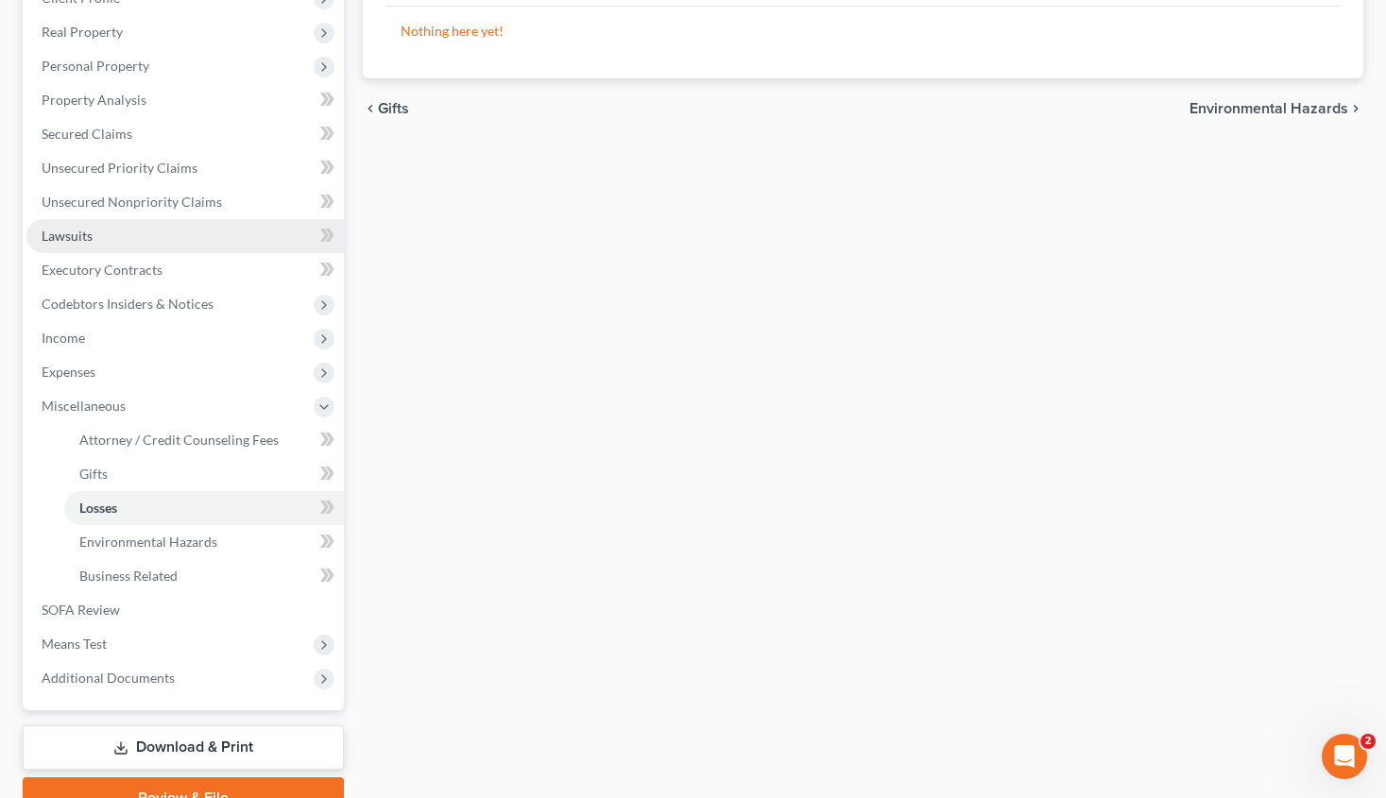
click at [176, 226] on link "Lawsuits" at bounding box center [184, 236] width 317 height 34
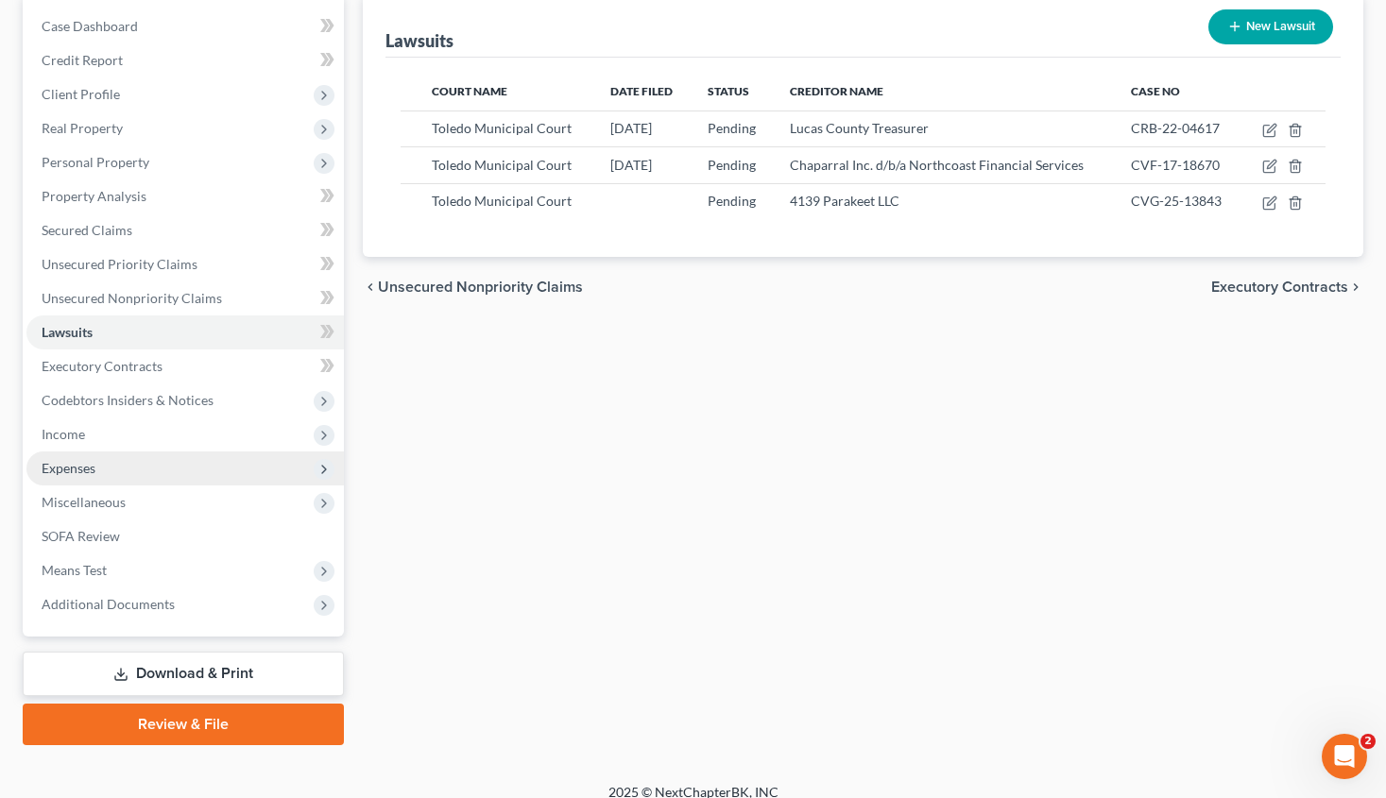
scroll to position [206, 0]
